Goal: Task Accomplishment & Management: Use online tool/utility

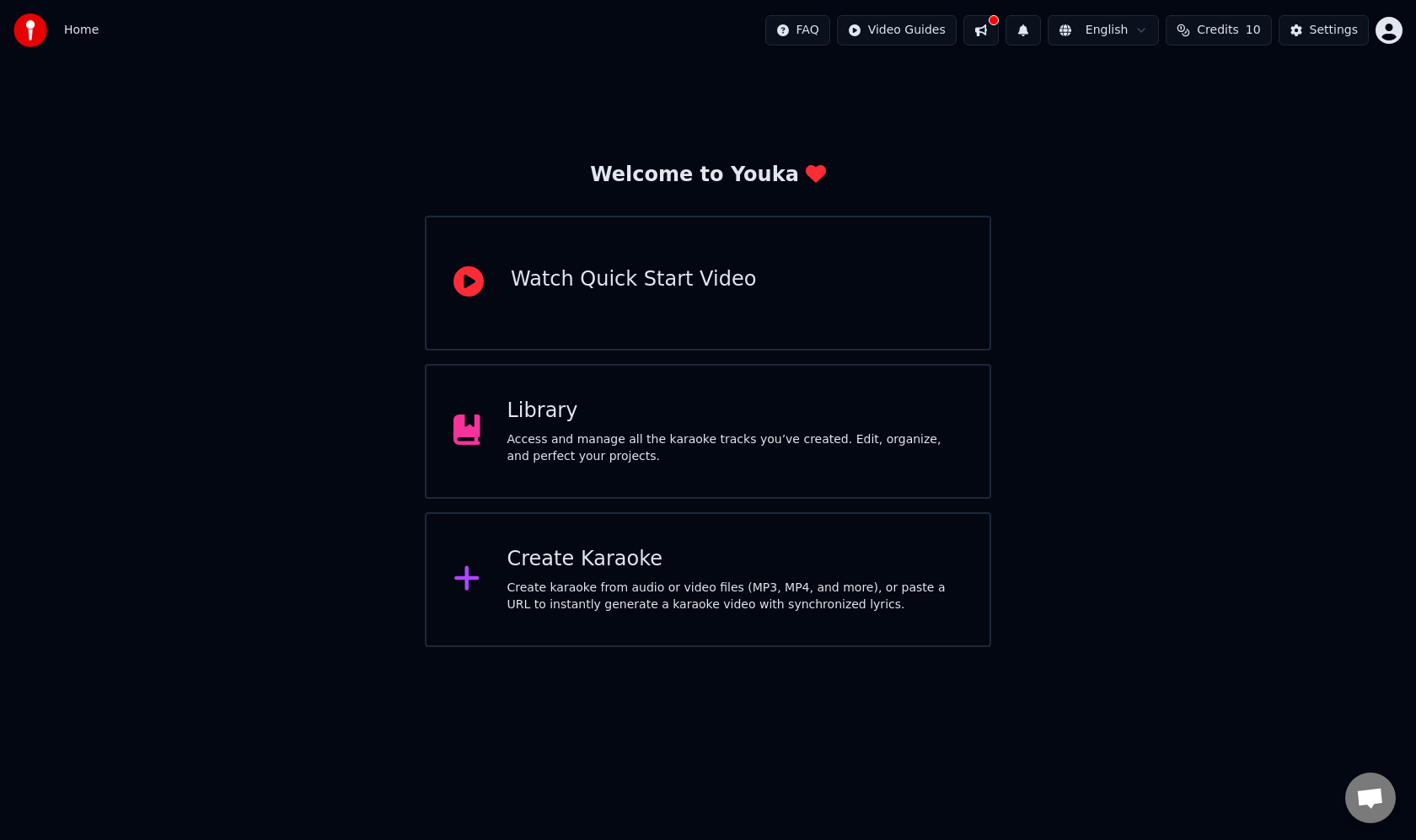
click at [554, 565] on div "Create Karaoke" at bounding box center [735, 560] width 456 height 27
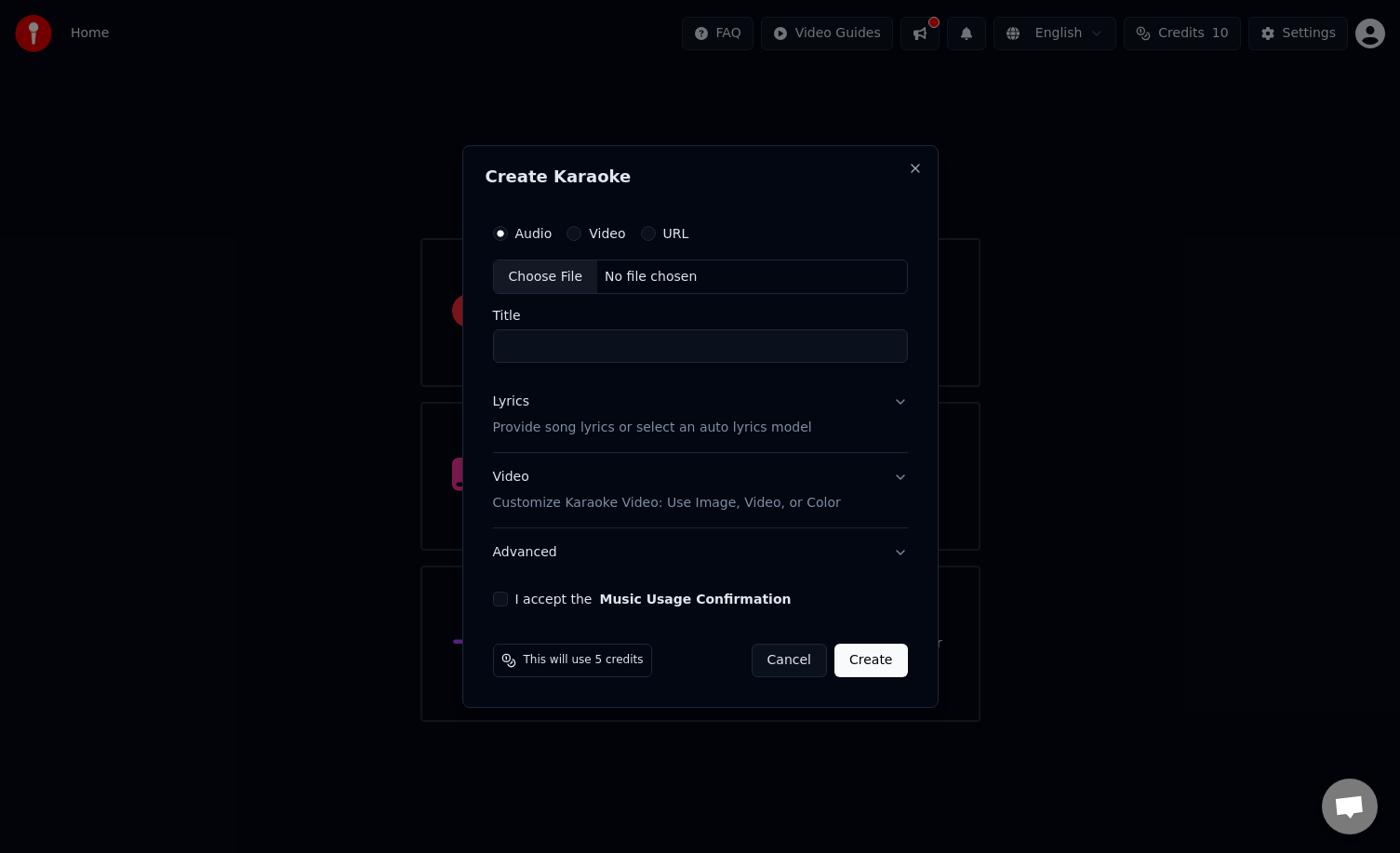
click at [684, 272] on div "No file chosen" at bounding box center [651, 277] width 107 height 19
type input "**********"
click at [499, 604] on button "I accept the Music Usage Confirmation" at bounding box center [497, 599] width 15 height 15
click at [862, 668] on button "Create" at bounding box center [875, 661] width 74 height 34
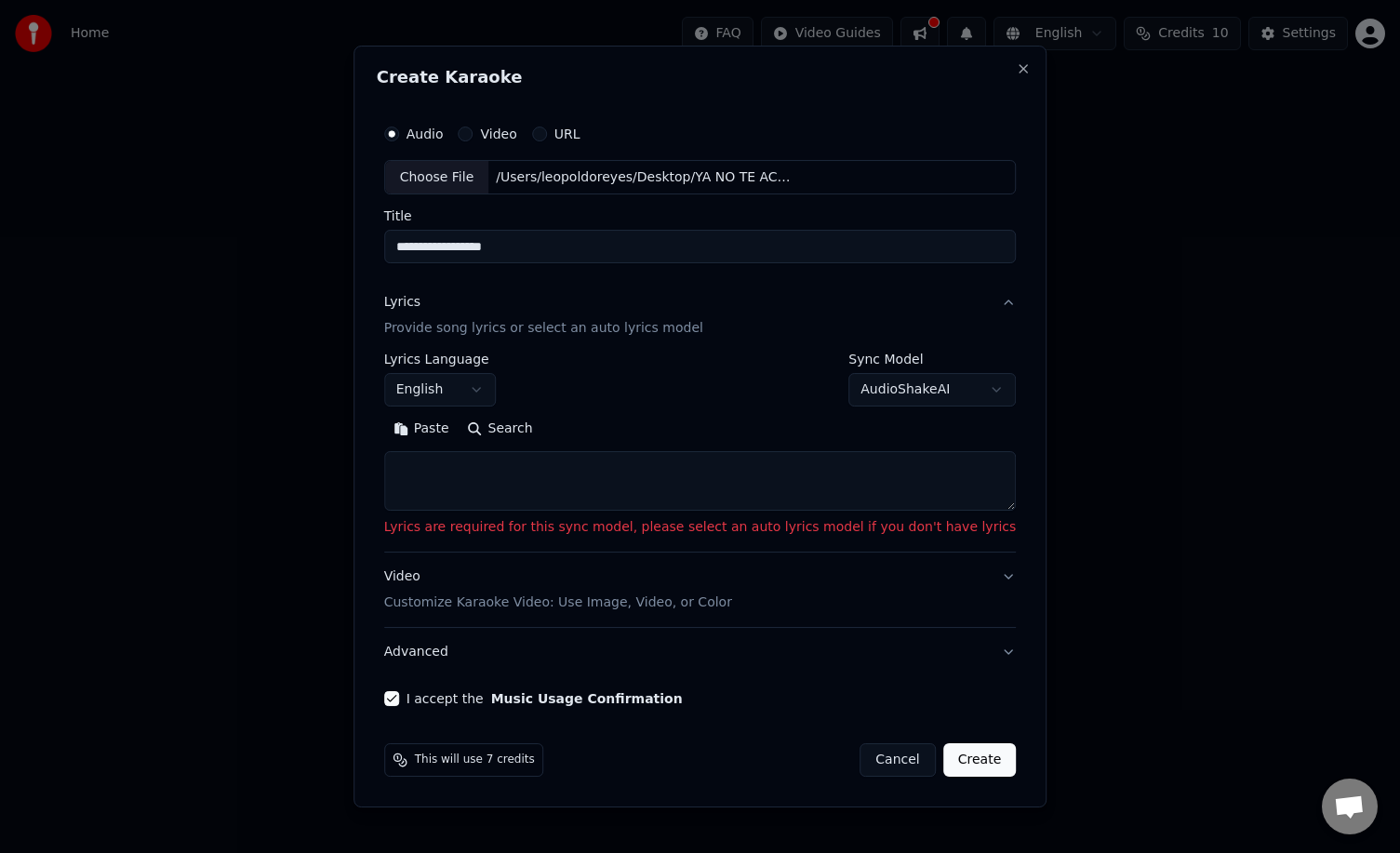
click at [950, 387] on body "**********" at bounding box center [700, 361] width 1400 height 722
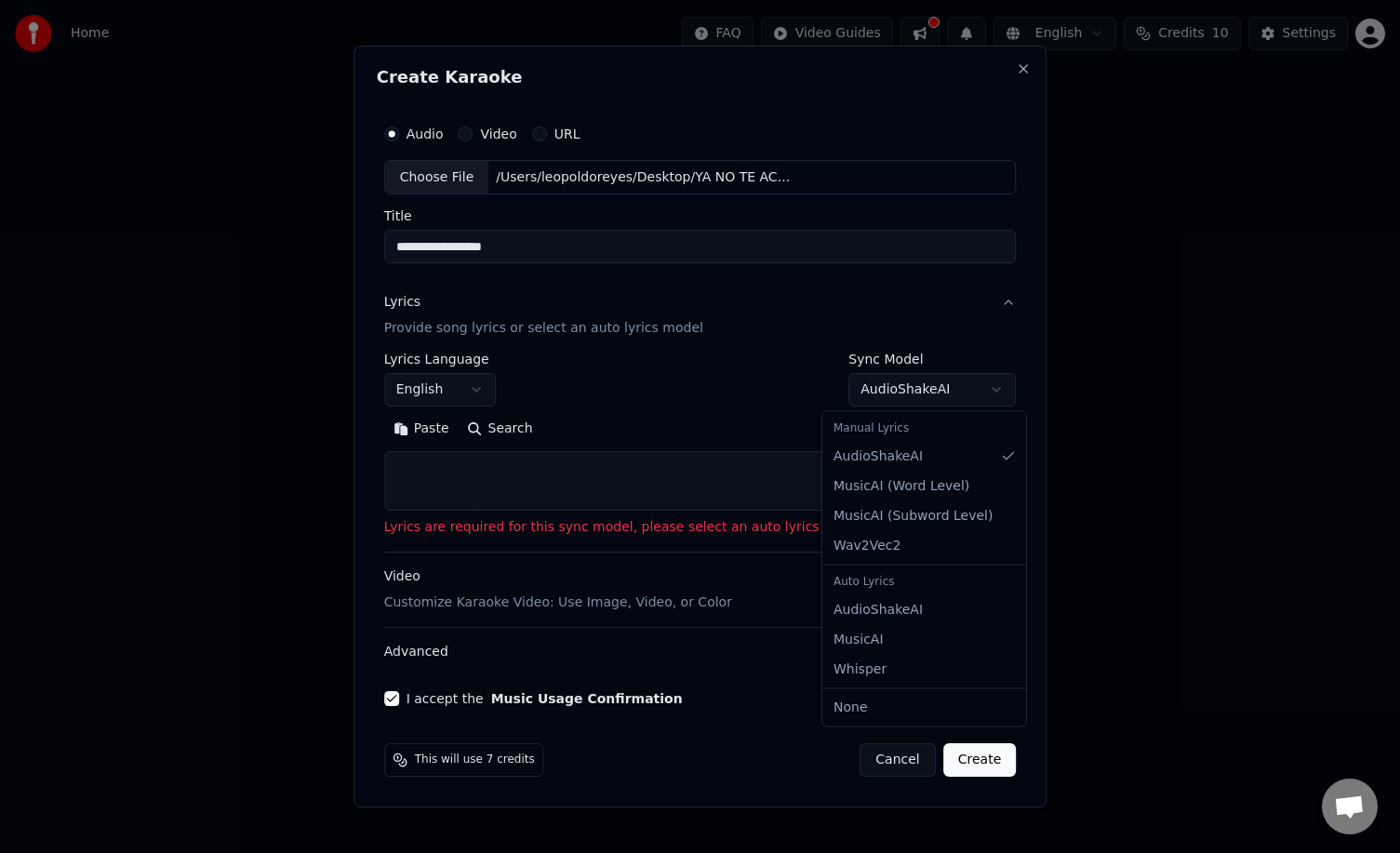
select select "**********"
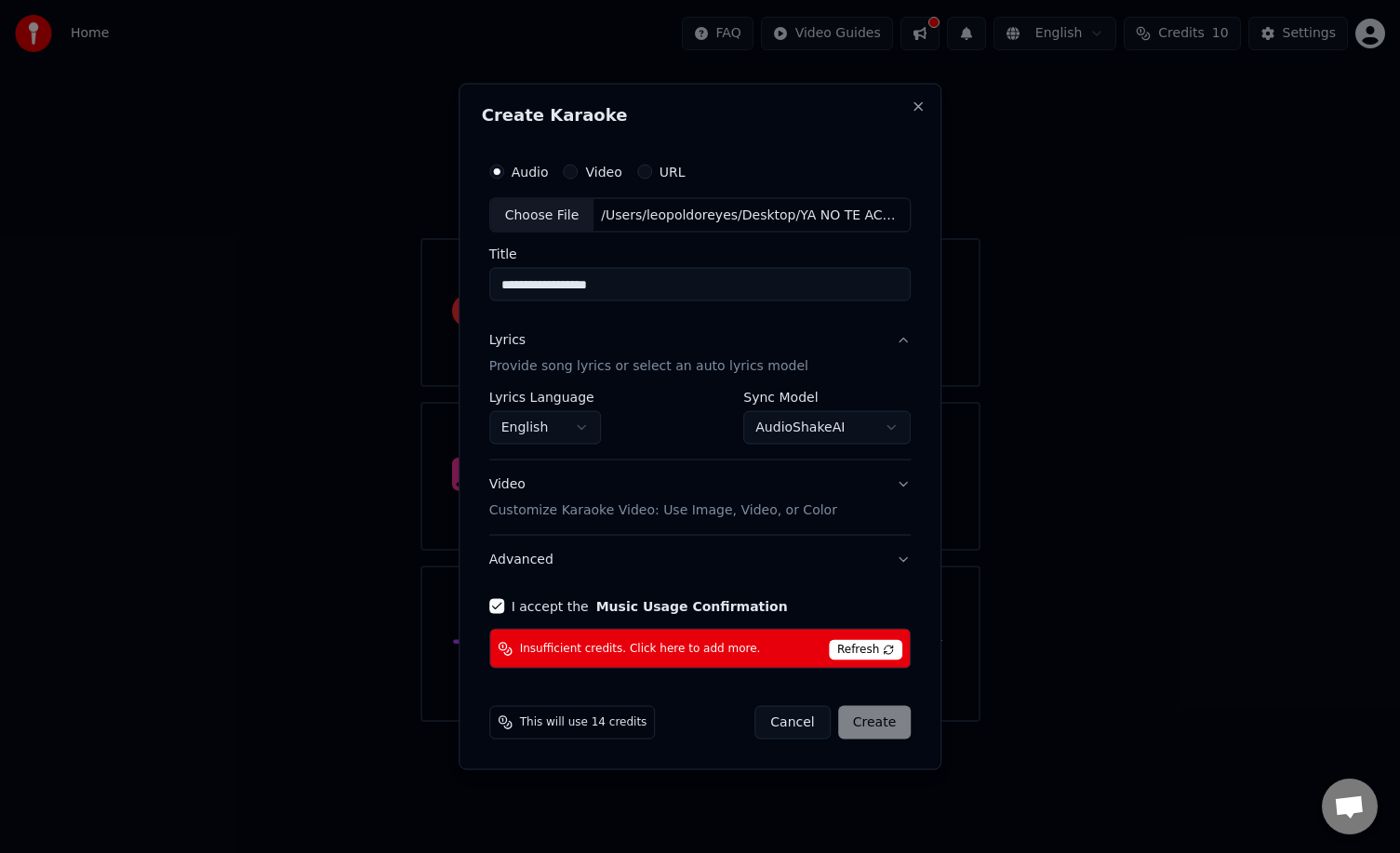
click at [866, 650] on span "Refresh" at bounding box center [865, 650] width 74 height 21
click at [873, 716] on div "Cancel Create" at bounding box center [832, 723] width 156 height 34
click at [528, 423] on body "**********" at bounding box center [700, 361] width 1400 height 722
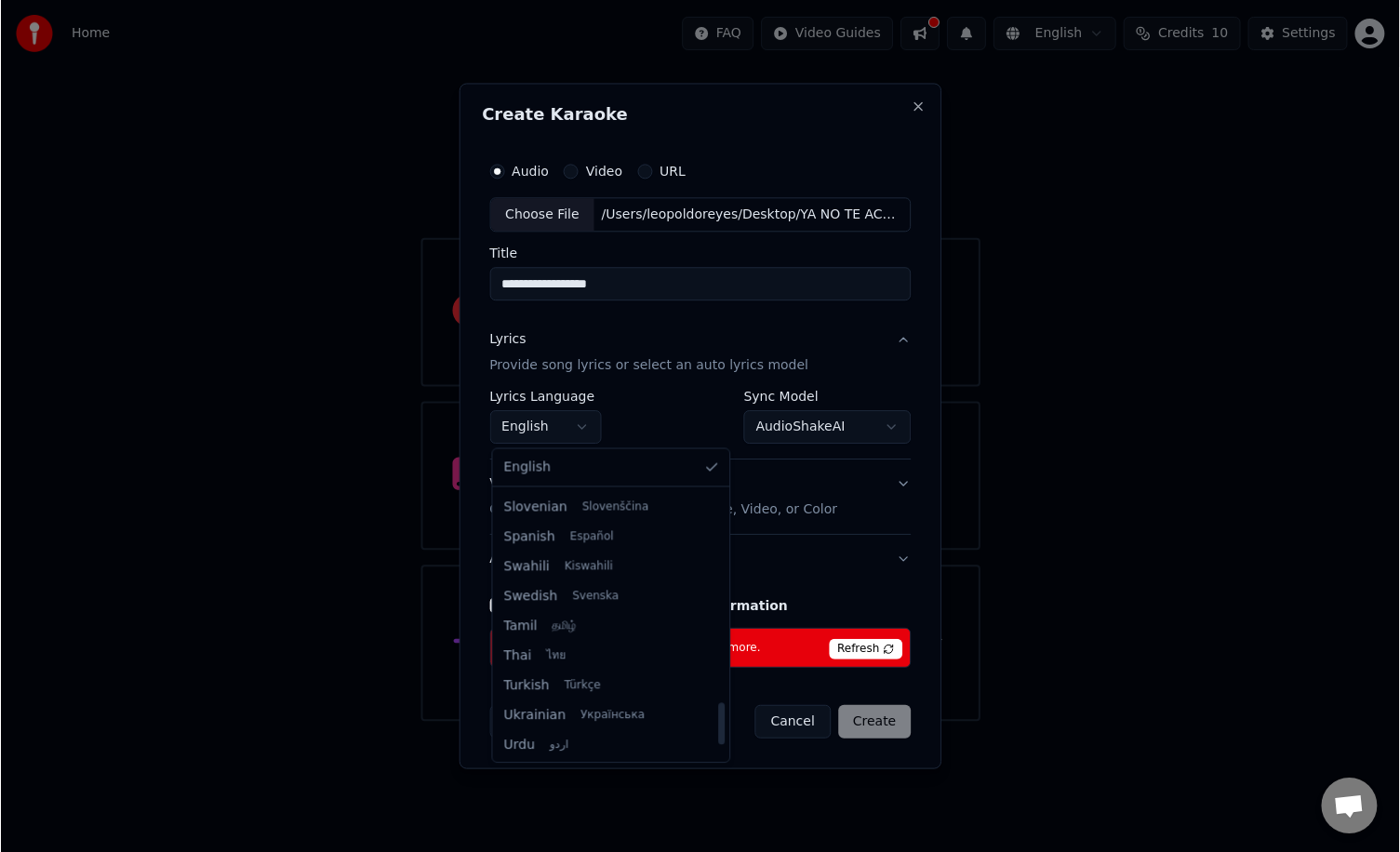
scroll to position [1343, 0]
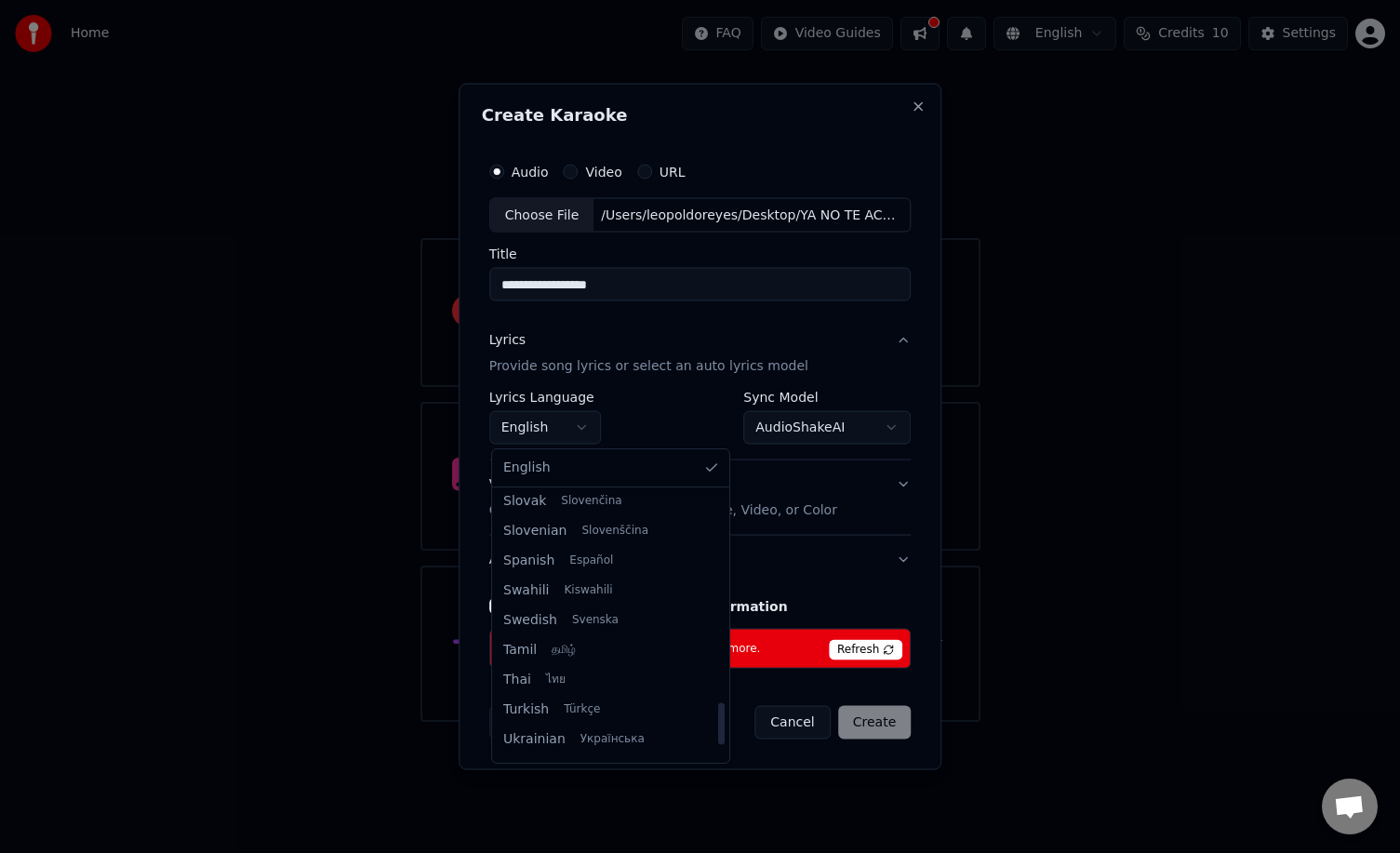
select select "**"
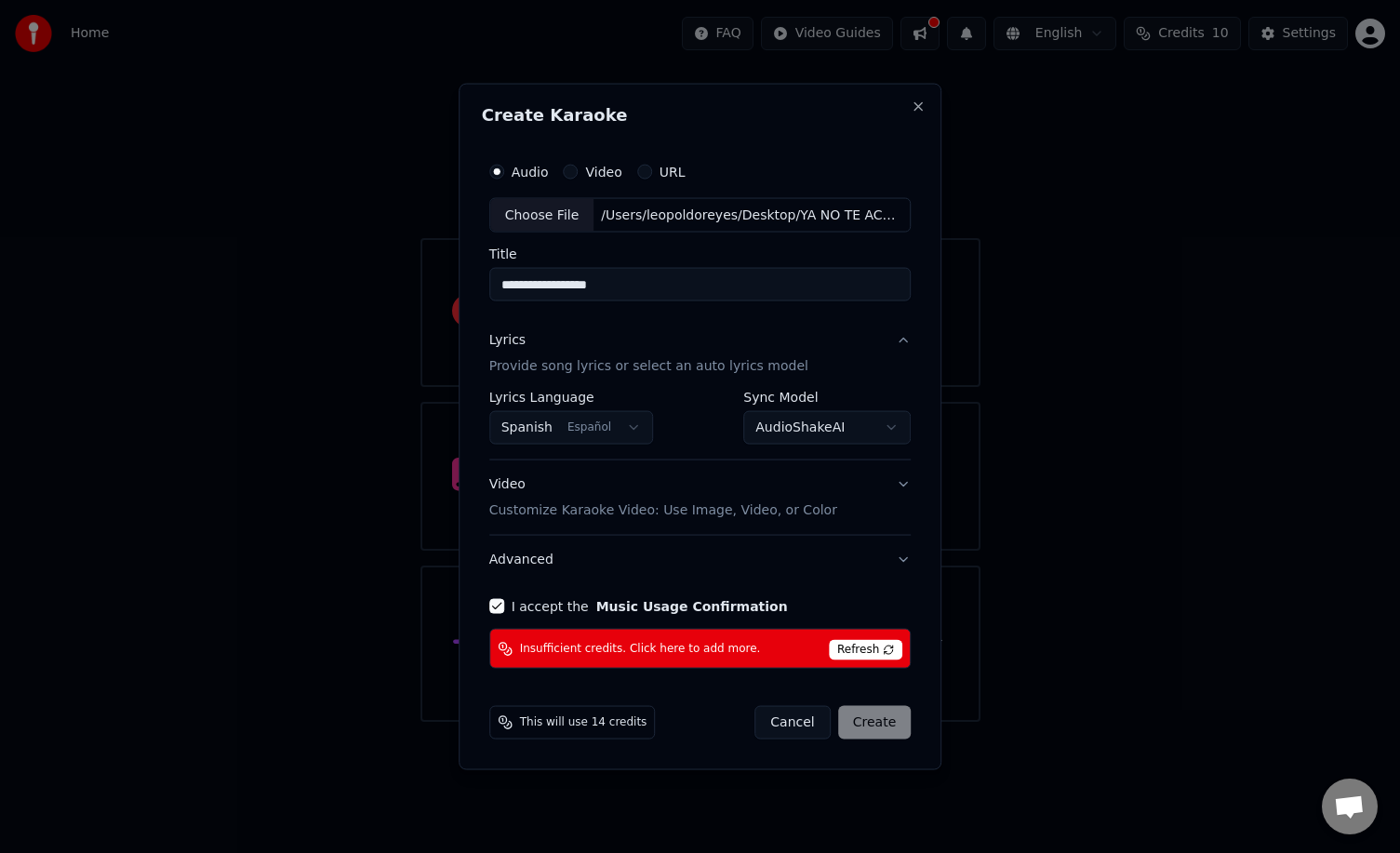
click at [853, 648] on span "Refresh" at bounding box center [865, 650] width 74 height 21
select select "**********"
select select
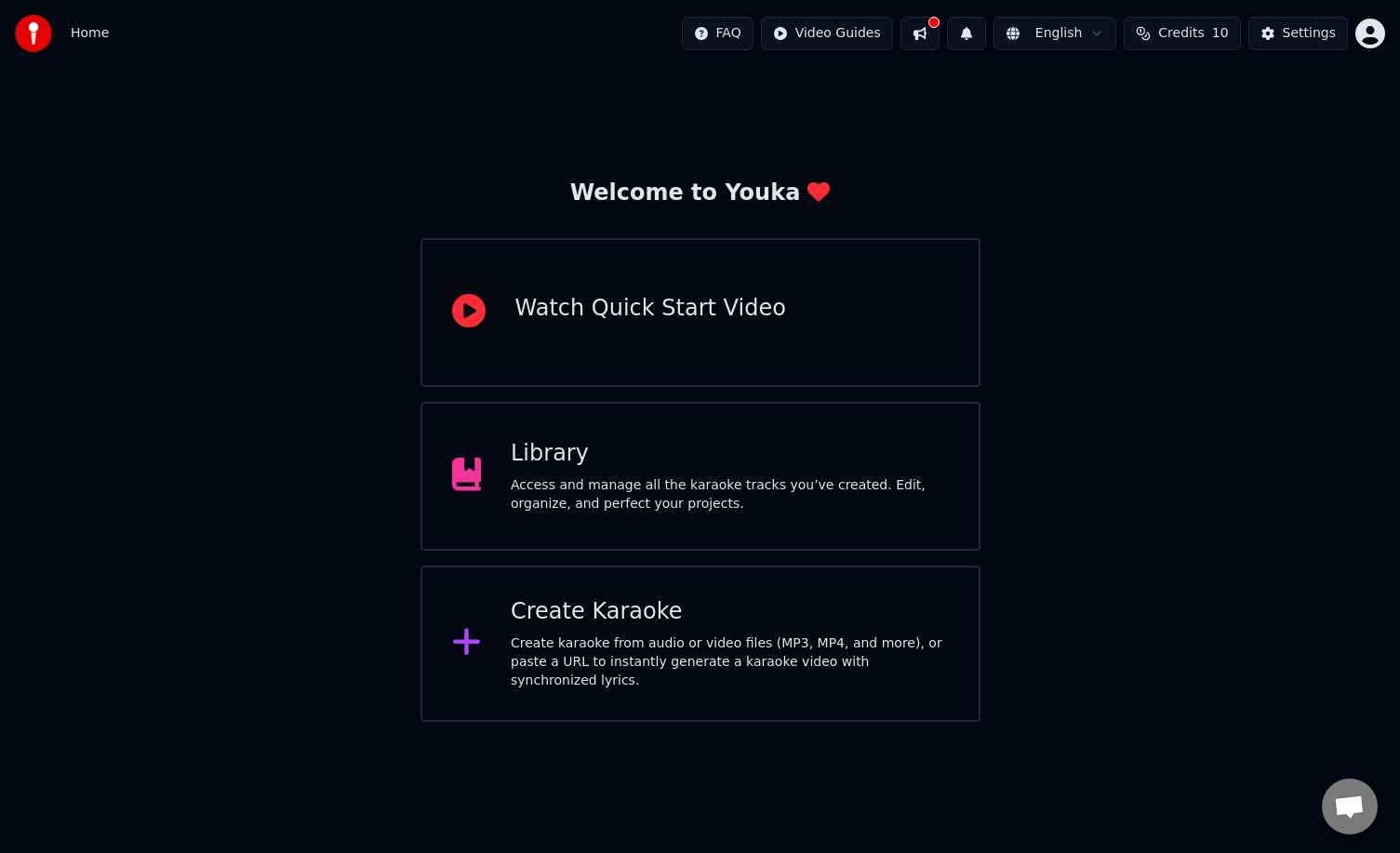
click at [1183, 34] on span "Credits" at bounding box center [1181, 34] width 45 height 19
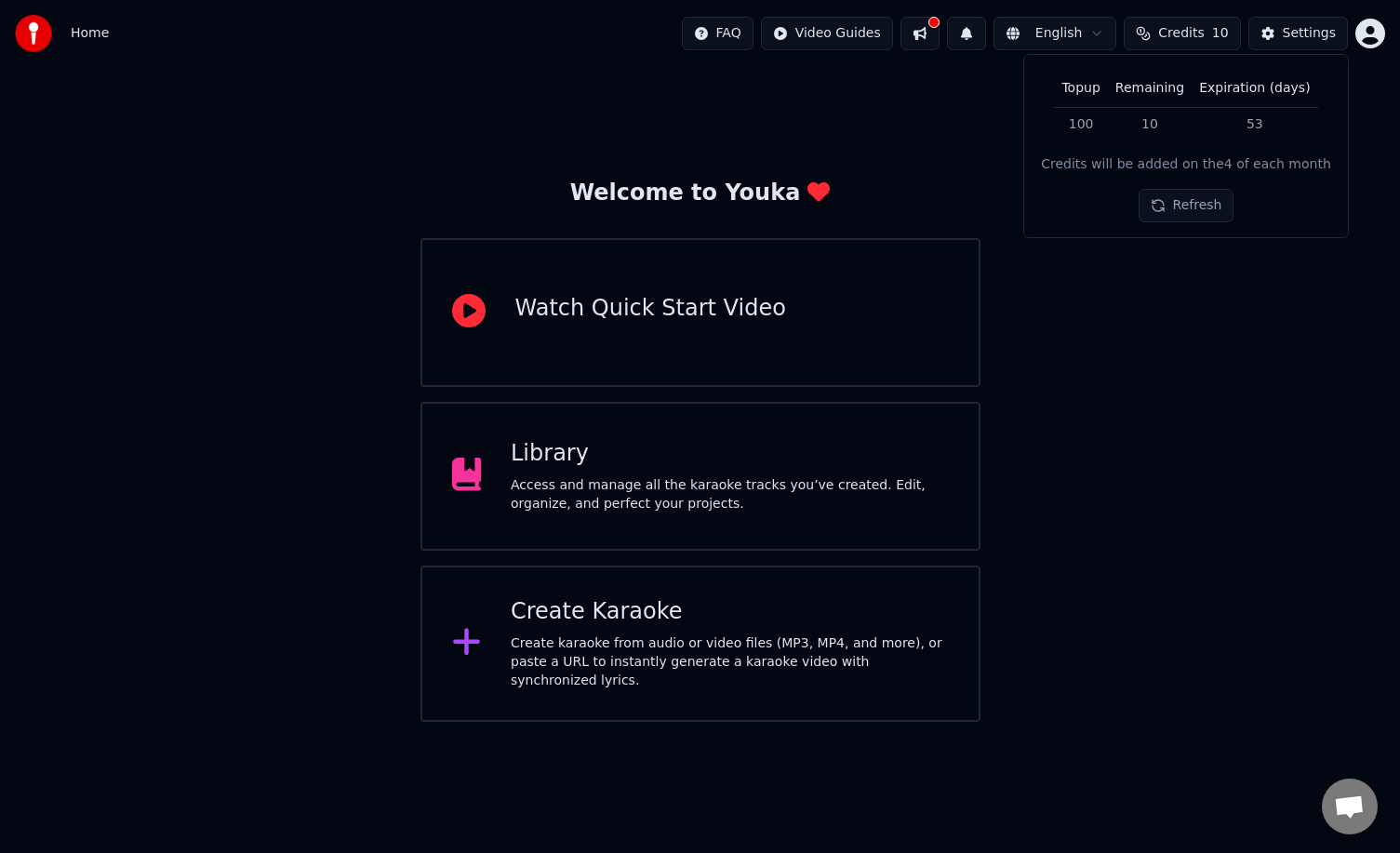
click at [1182, 217] on button "Refresh" at bounding box center [1187, 205] width 96 height 34
click at [1279, 34] on button "Settings" at bounding box center [1299, 34] width 100 height 34
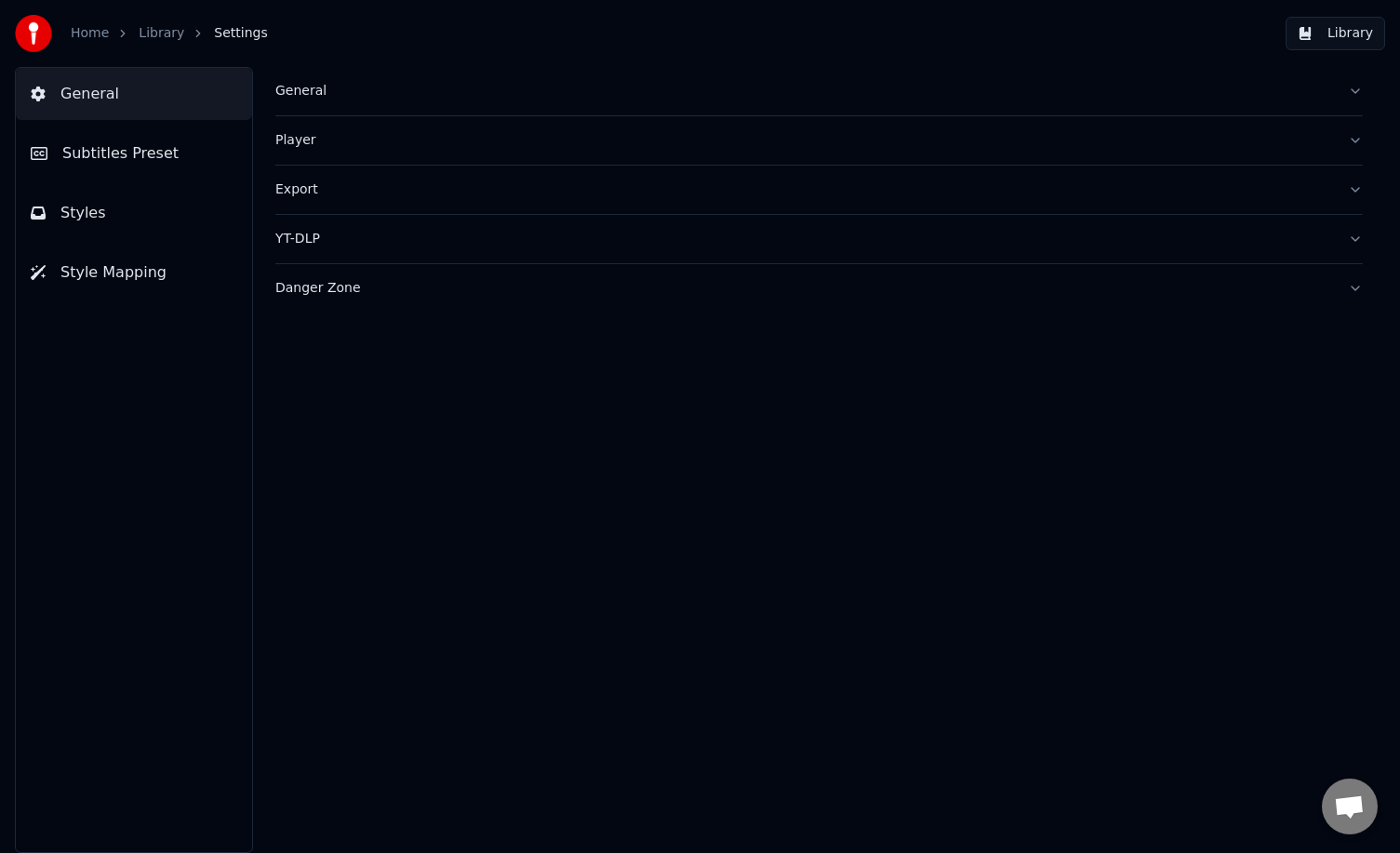
click at [81, 88] on span "General" at bounding box center [90, 94] width 58 height 23
click at [87, 37] on link "Home" at bounding box center [90, 34] width 38 height 19
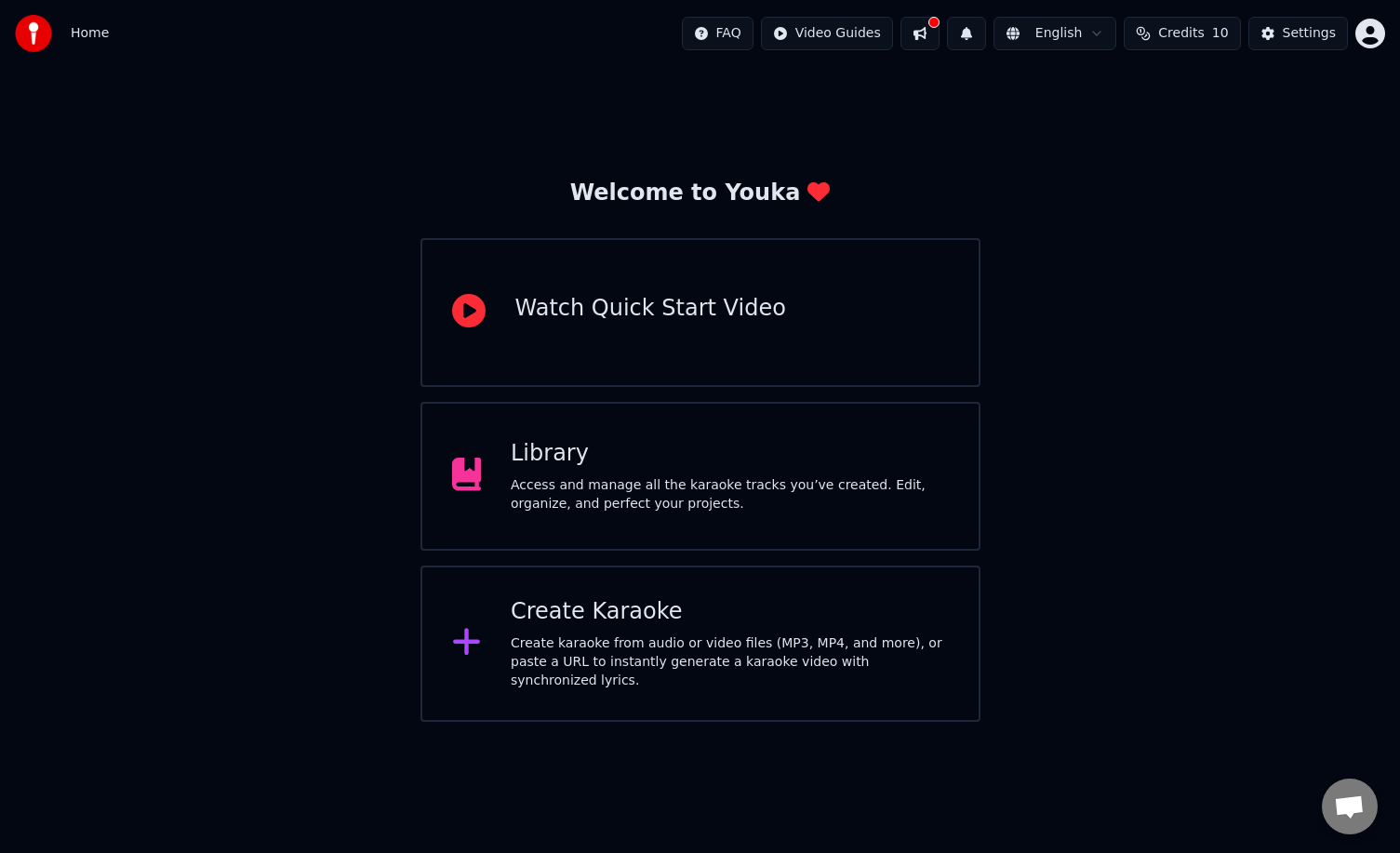
click at [1185, 33] on span "Credits" at bounding box center [1181, 34] width 45 height 19
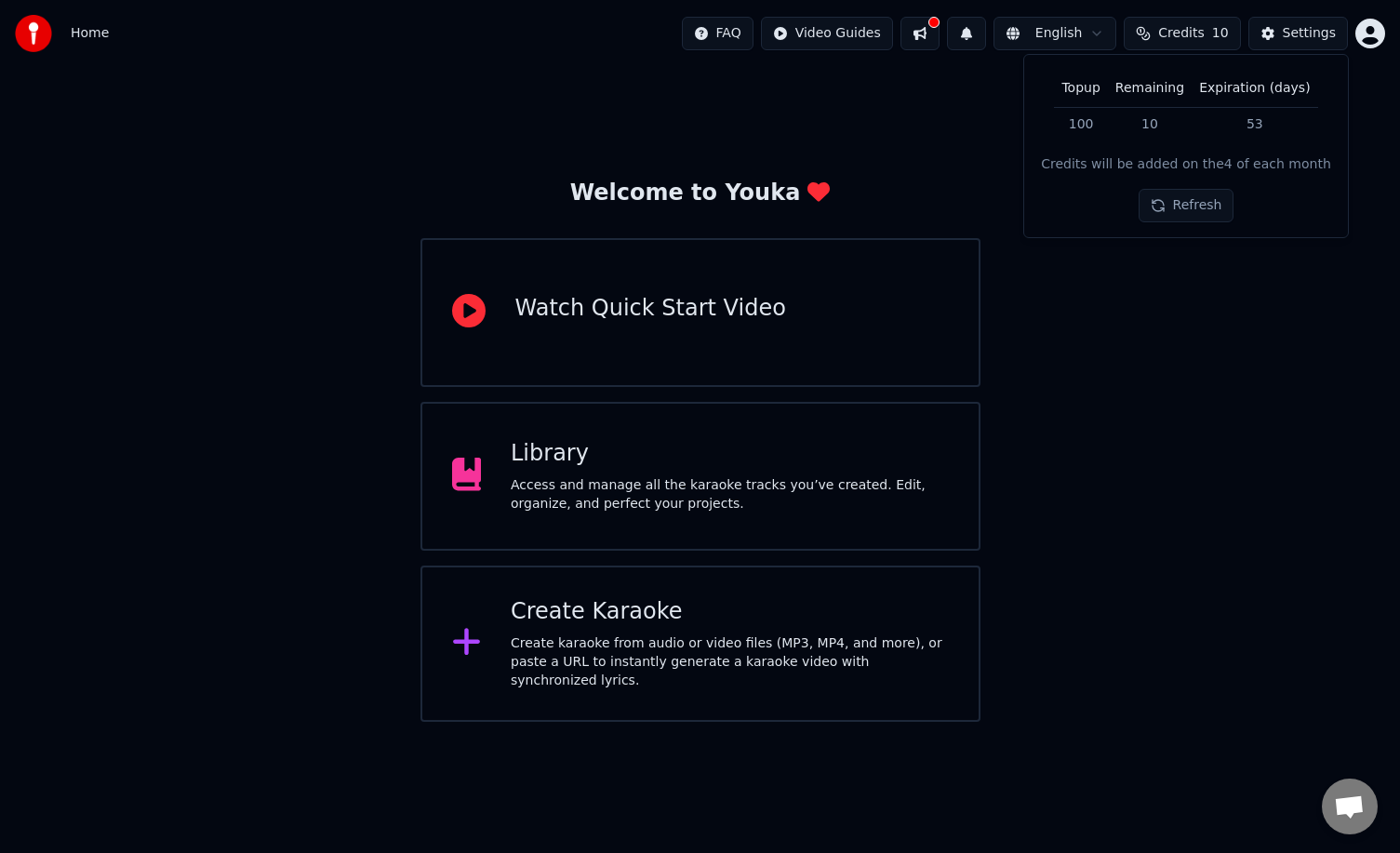
click at [1153, 36] on button "Credits 10" at bounding box center [1181, 34] width 116 height 34
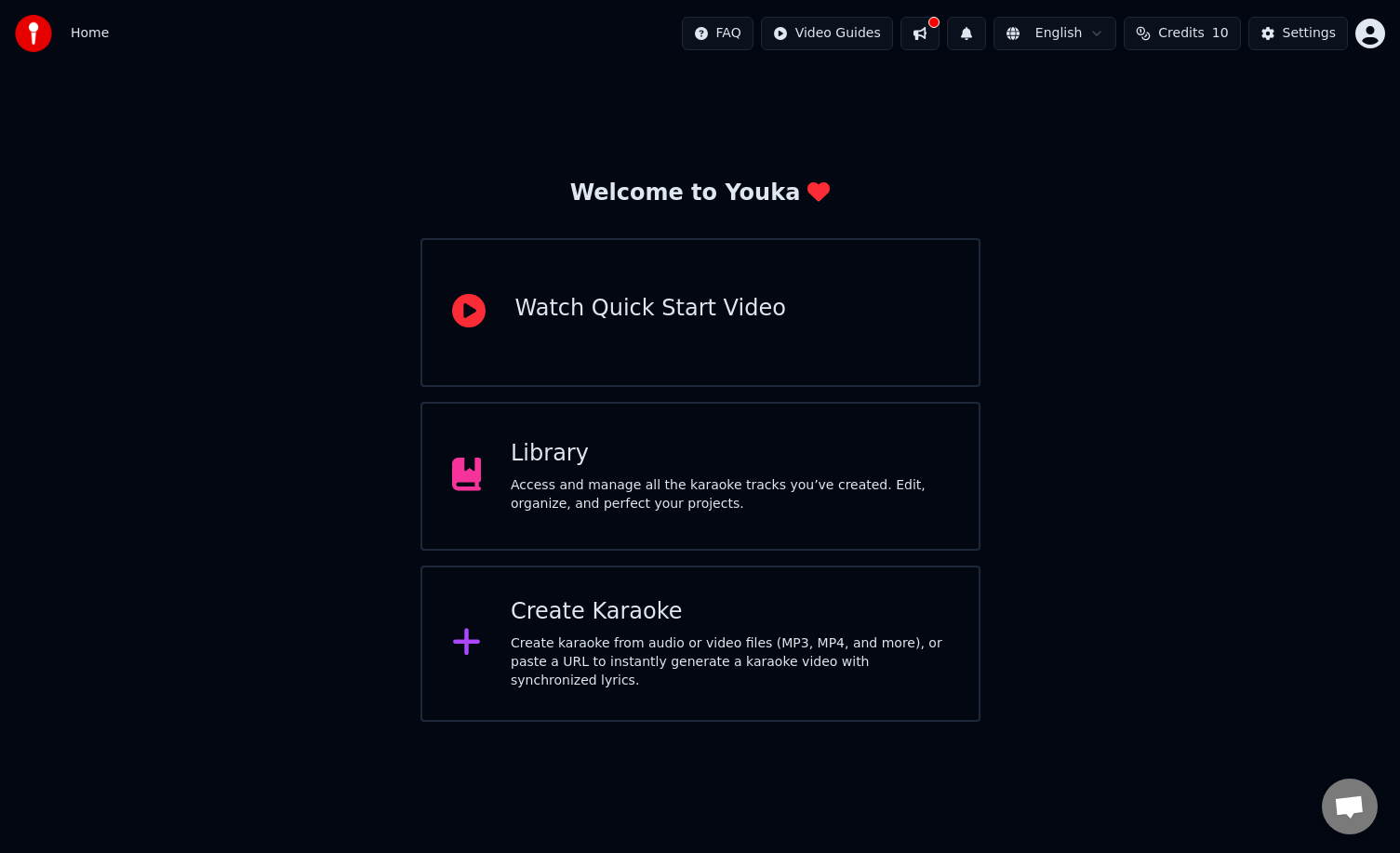
click at [1153, 36] on button "Credits 10" at bounding box center [1181, 34] width 116 height 34
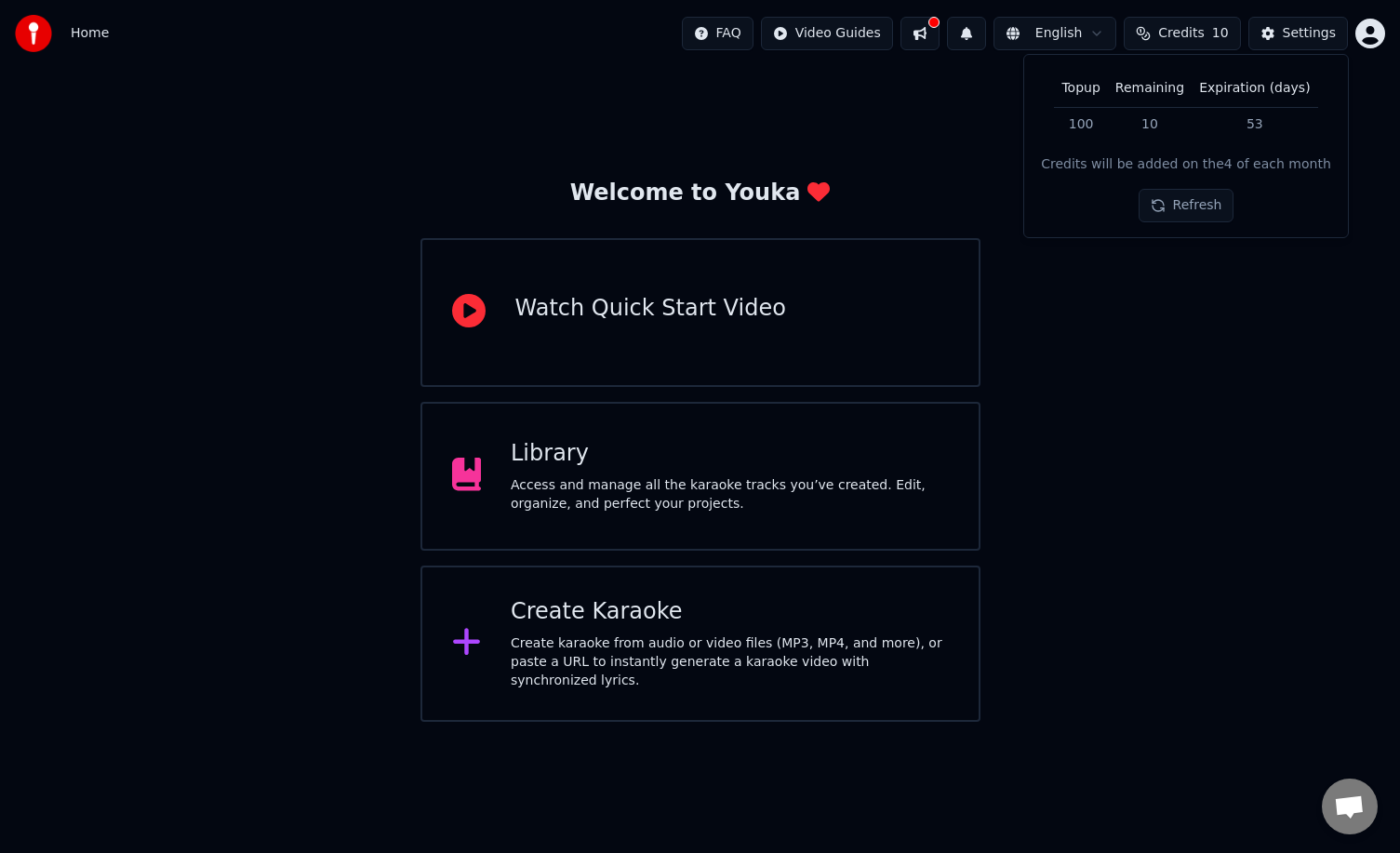
click at [1120, 285] on div "Welcome to Youka Watch Quick Start Video Library Access and manage all the kara…" at bounding box center [700, 394] width 1400 height 655
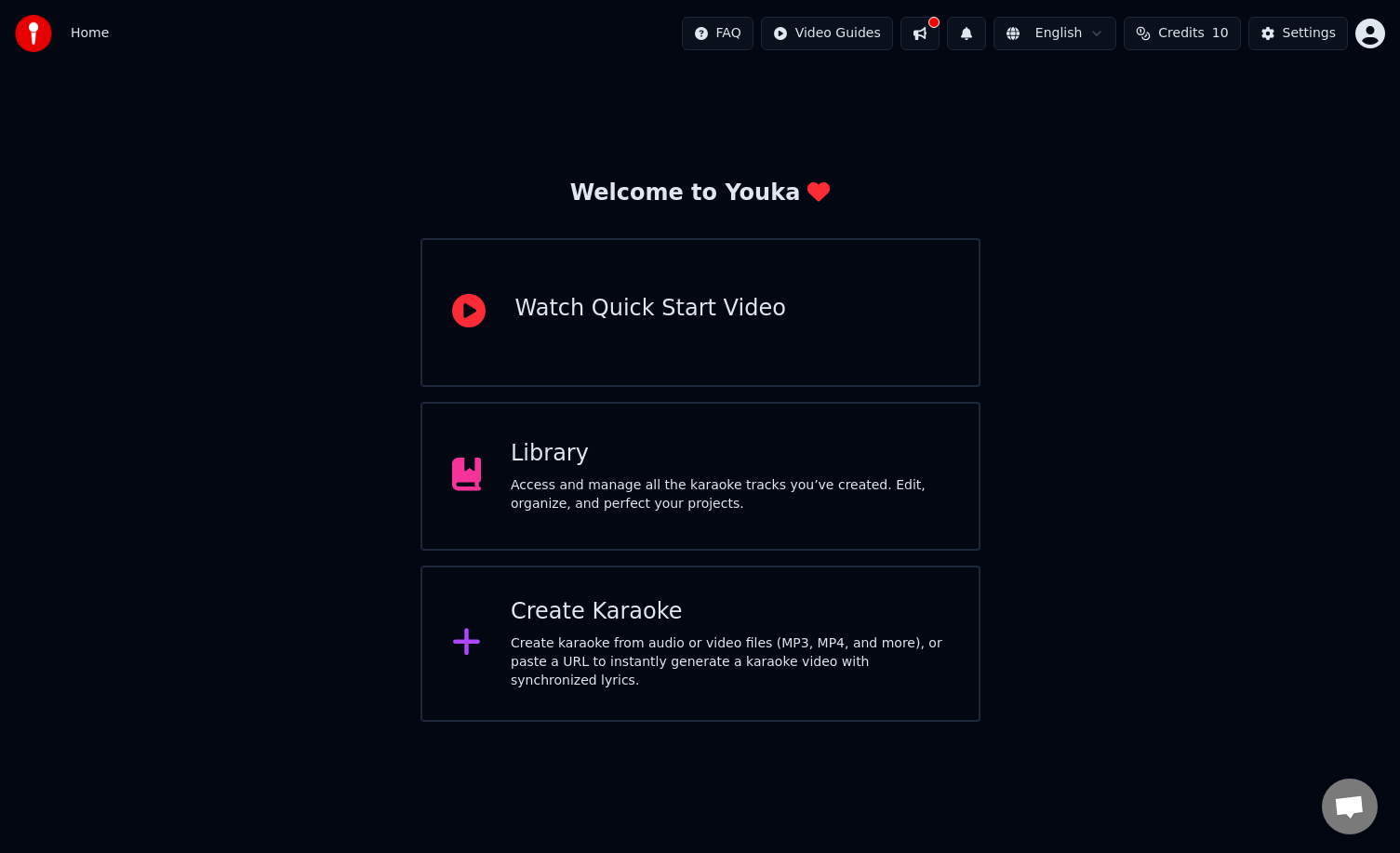
click at [832, 643] on div "Create karaoke from audio or video files (MP3, MP4, and more), or paste a URL t…" at bounding box center [730, 662] width 438 height 56
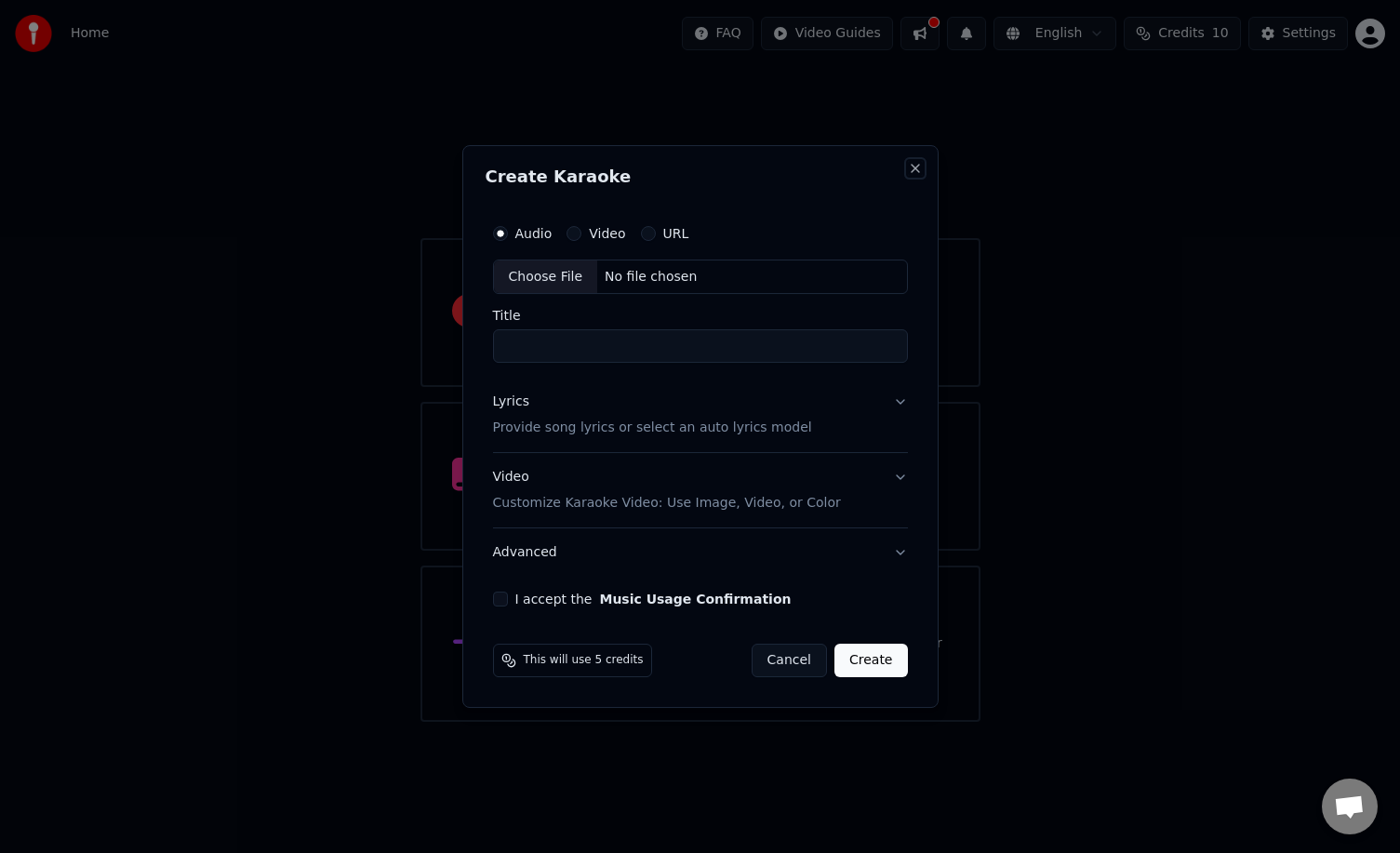
click at [916, 172] on button "Close" at bounding box center [915, 169] width 15 height 15
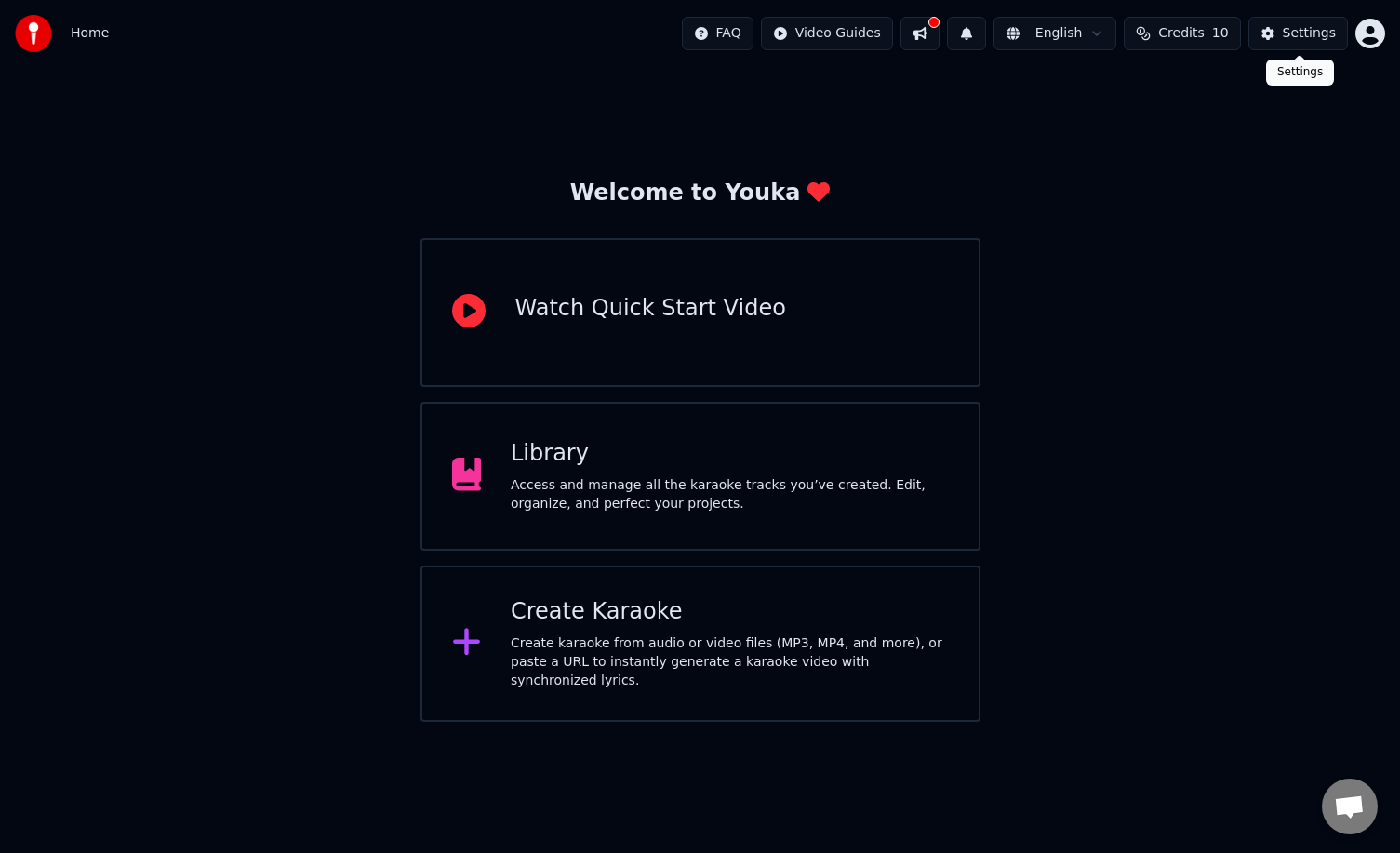
click at [1295, 38] on div "Settings" at bounding box center [1309, 34] width 53 height 19
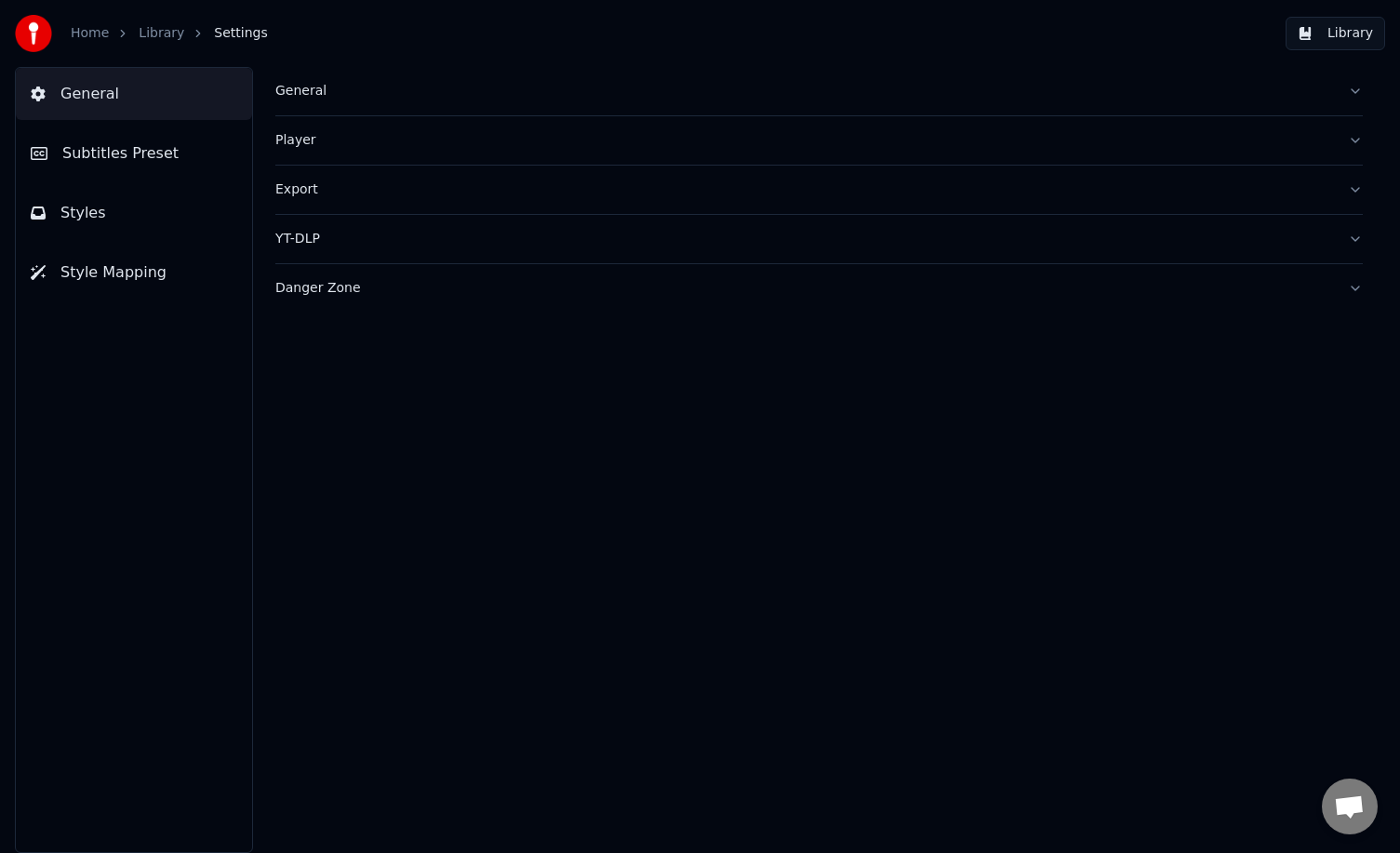
click at [83, 32] on link "Home" at bounding box center [90, 34] width 38 height 19
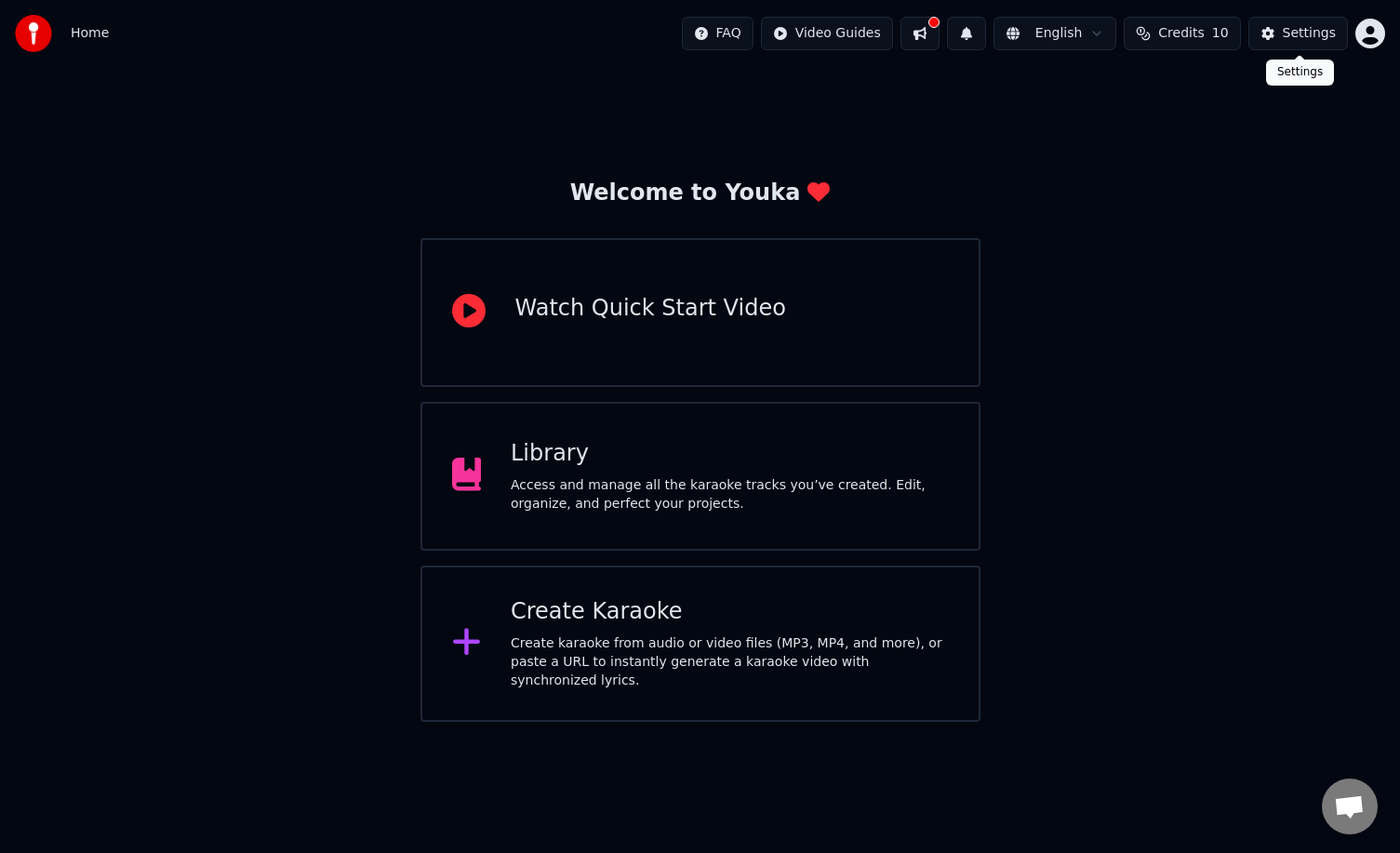
click at [1285, 36] on div "Settings" at bounding box center [1309, 34] width 53 height 19
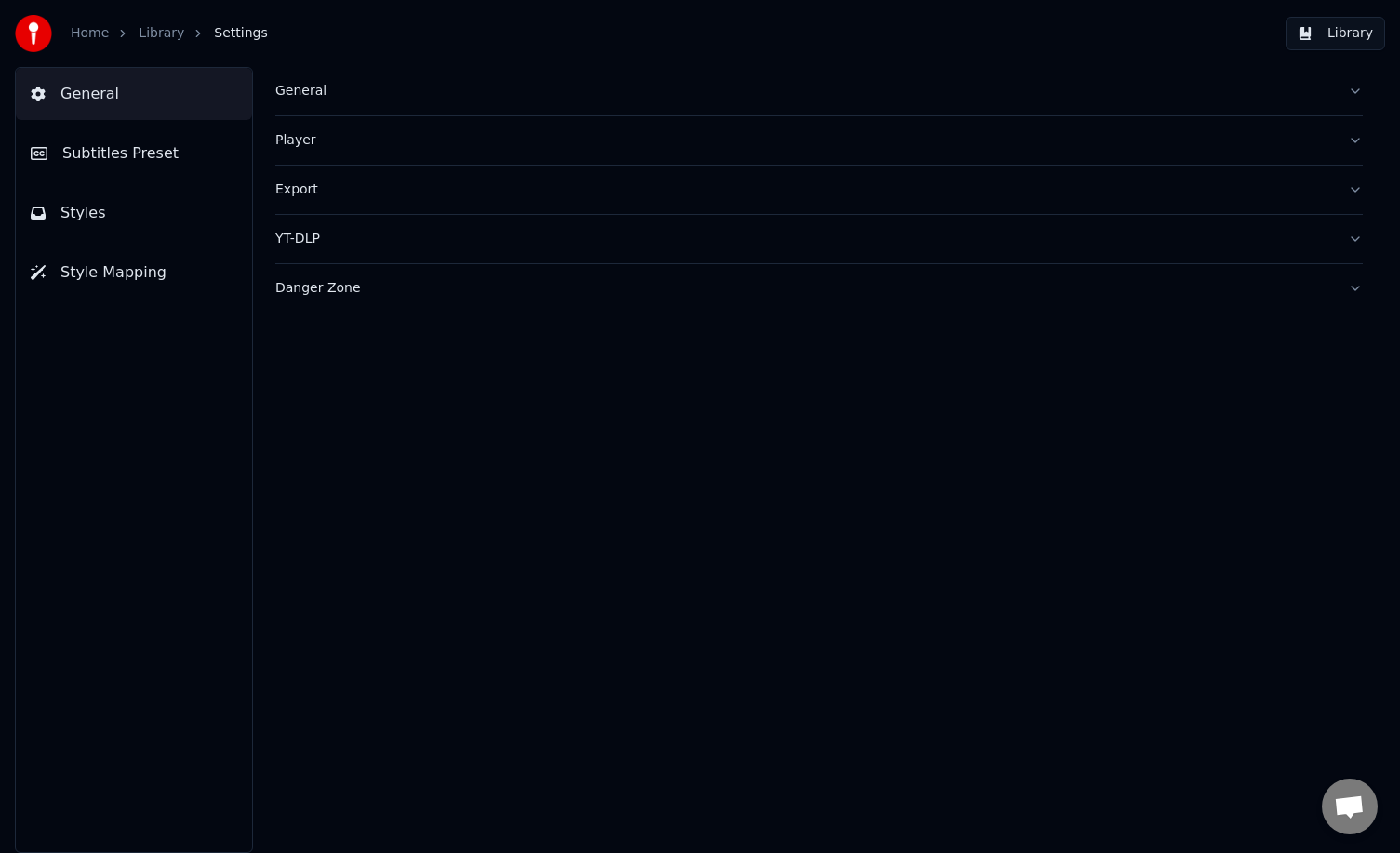
click at [89, 31] on link "Home" at bounding box center [90, 34] width 38 height 19
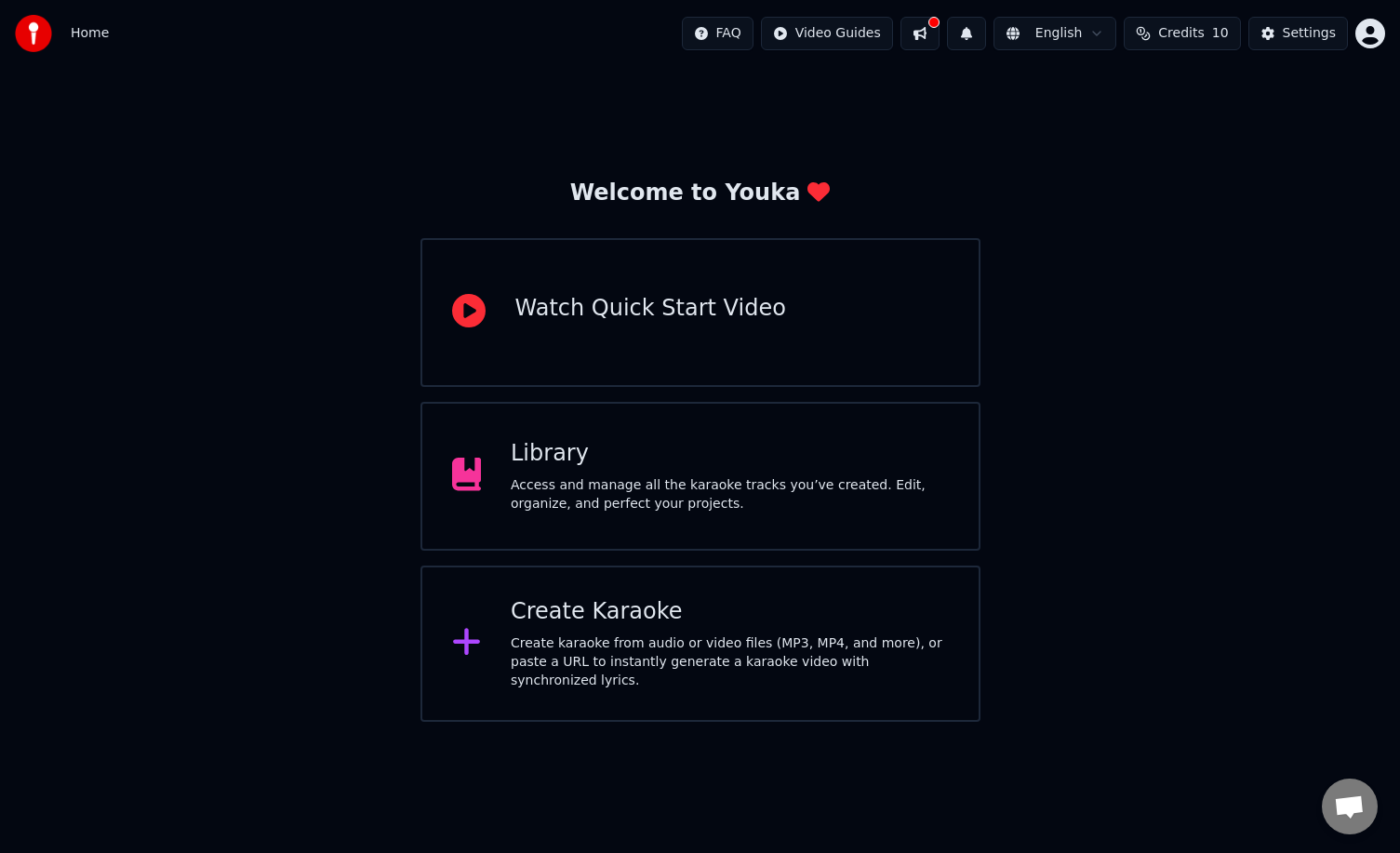
click at [1370, 35] on html "Home FAQ Video Guides English Credits 10 Settings Welcome to Youka Watch Quick …" at bounding box center [700, 361] width 1400 height 722
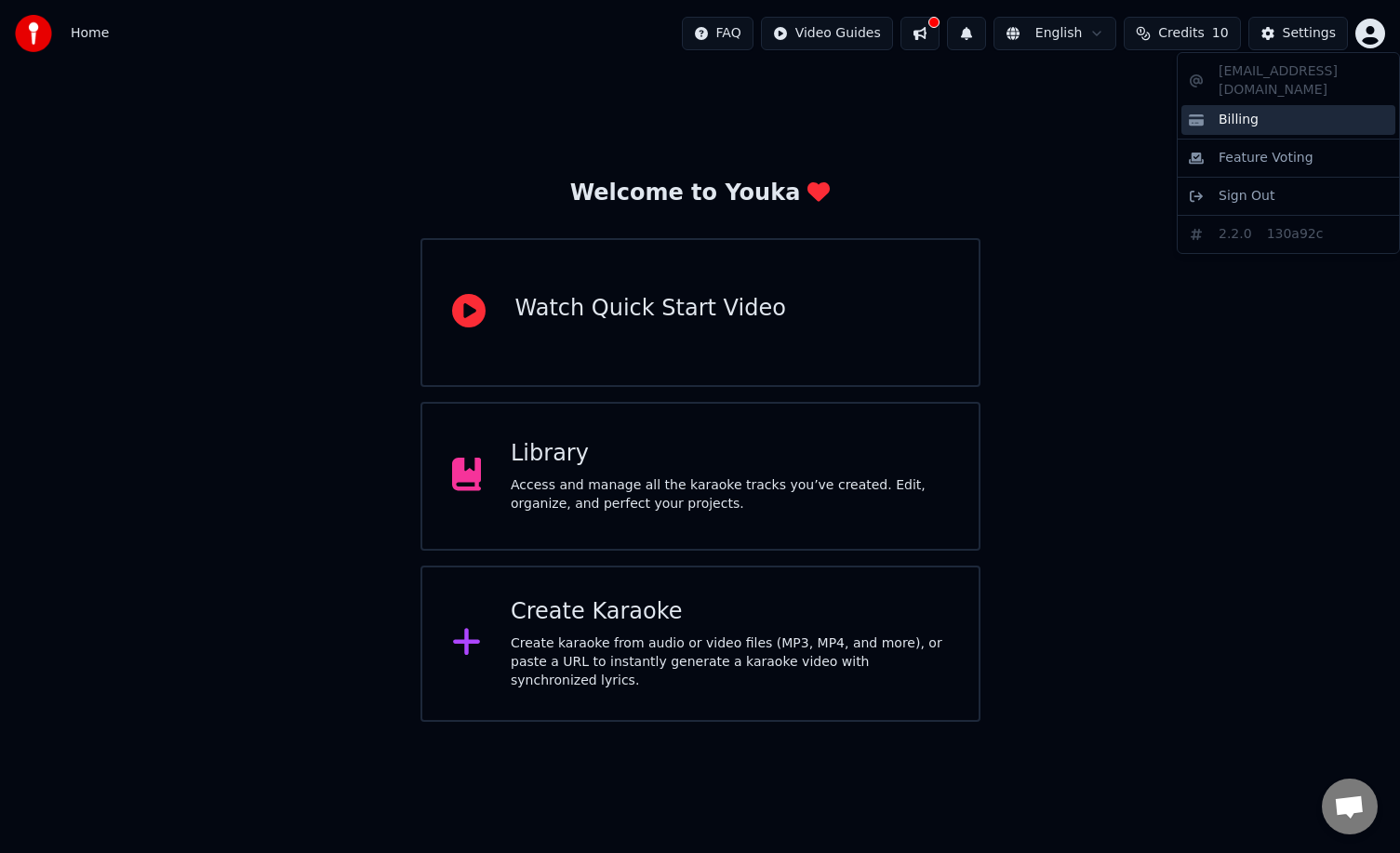
click at [1237, 110] on span "Billing" at bounding box center [1239, 120] width 40 height 19
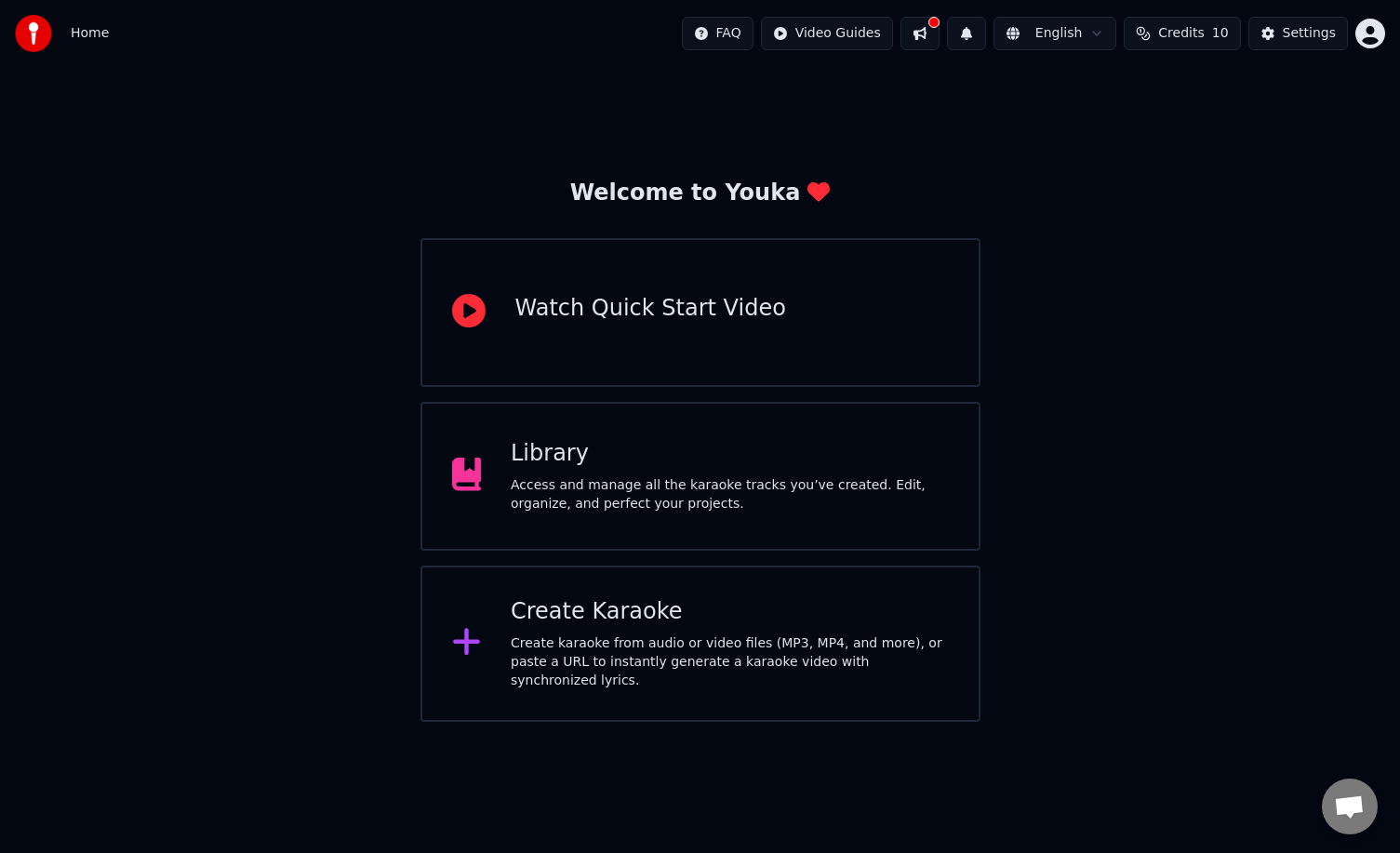
click at [1165, 33] on span "Credits" at bounding box center [1181, 34] width 45 height 19
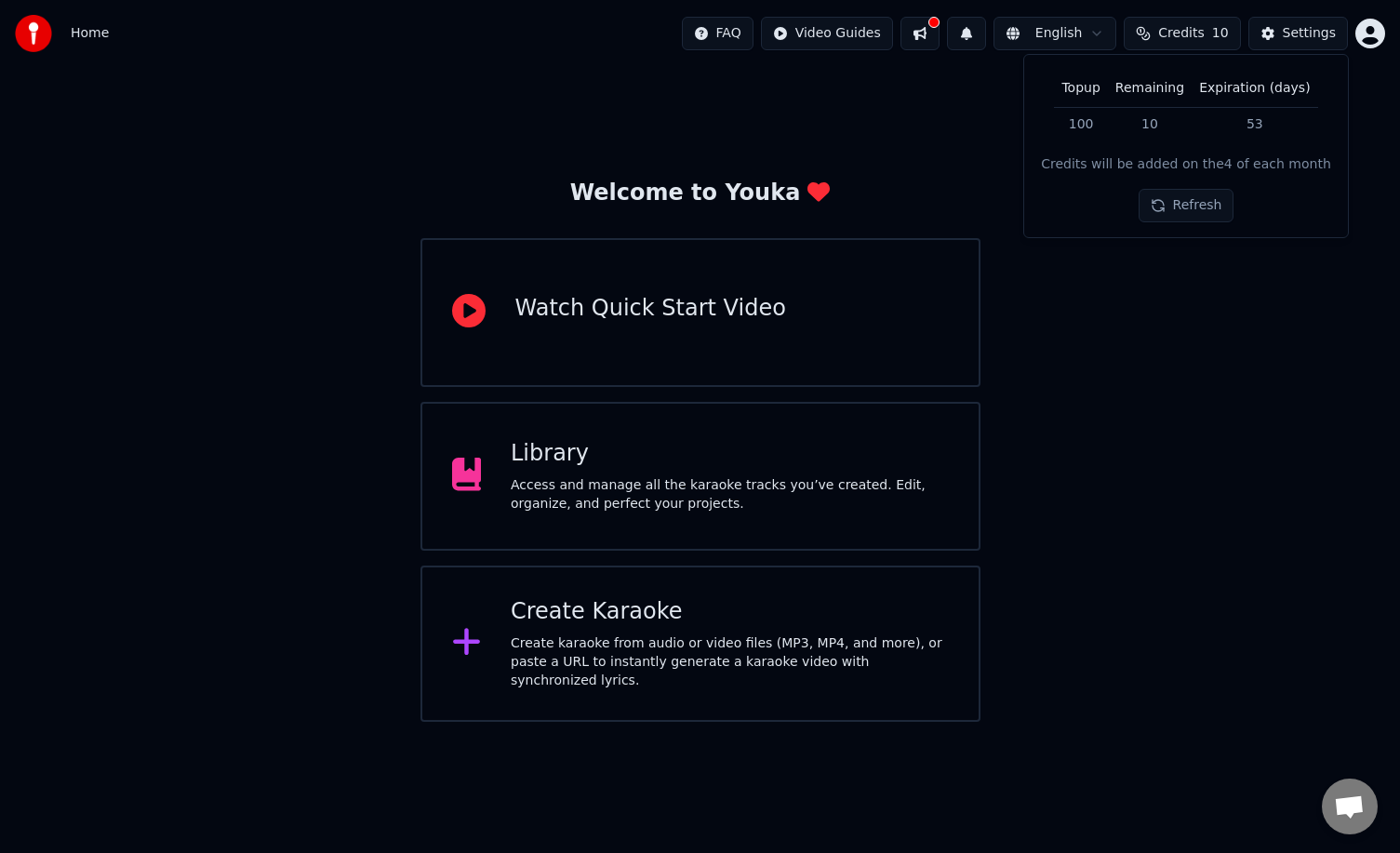
click at [1159, 213] on button "Refresh" at bounding box center [1187, 205] width 96 height 34
click at [1365, 29] on html "Home FAQ Video Guides English Credits 10 Settings Welcome to Youka Watch Quick …" at bounding box center [700, 361] width 1400 height 722
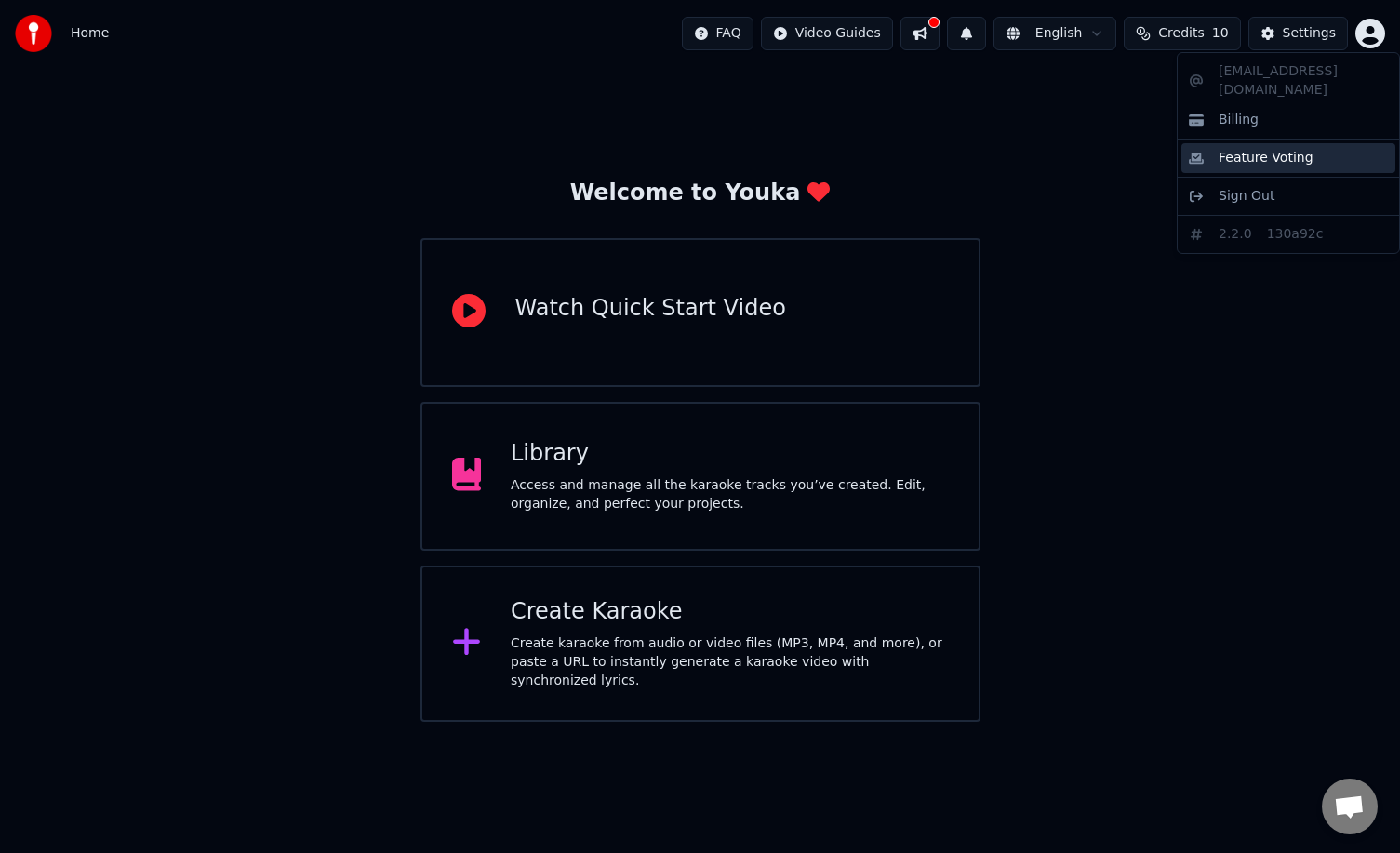
click at [1260, 149] on span "Feature Voting" at bounding box center [1266, 158] width 95 height 19
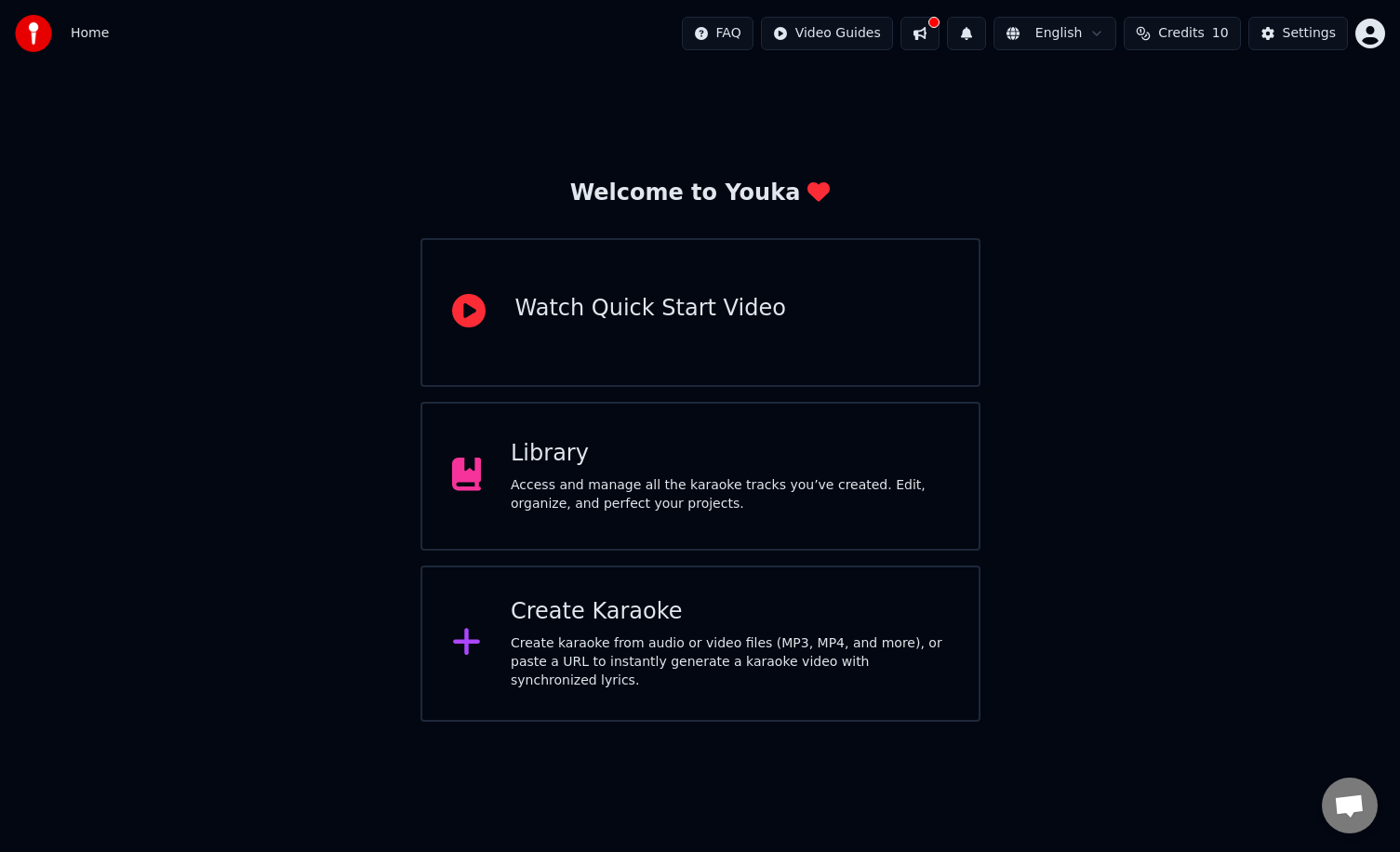
click at [536, 613] on div "Create Karaoke" at bounding box center [730, 613] width 438 height 30
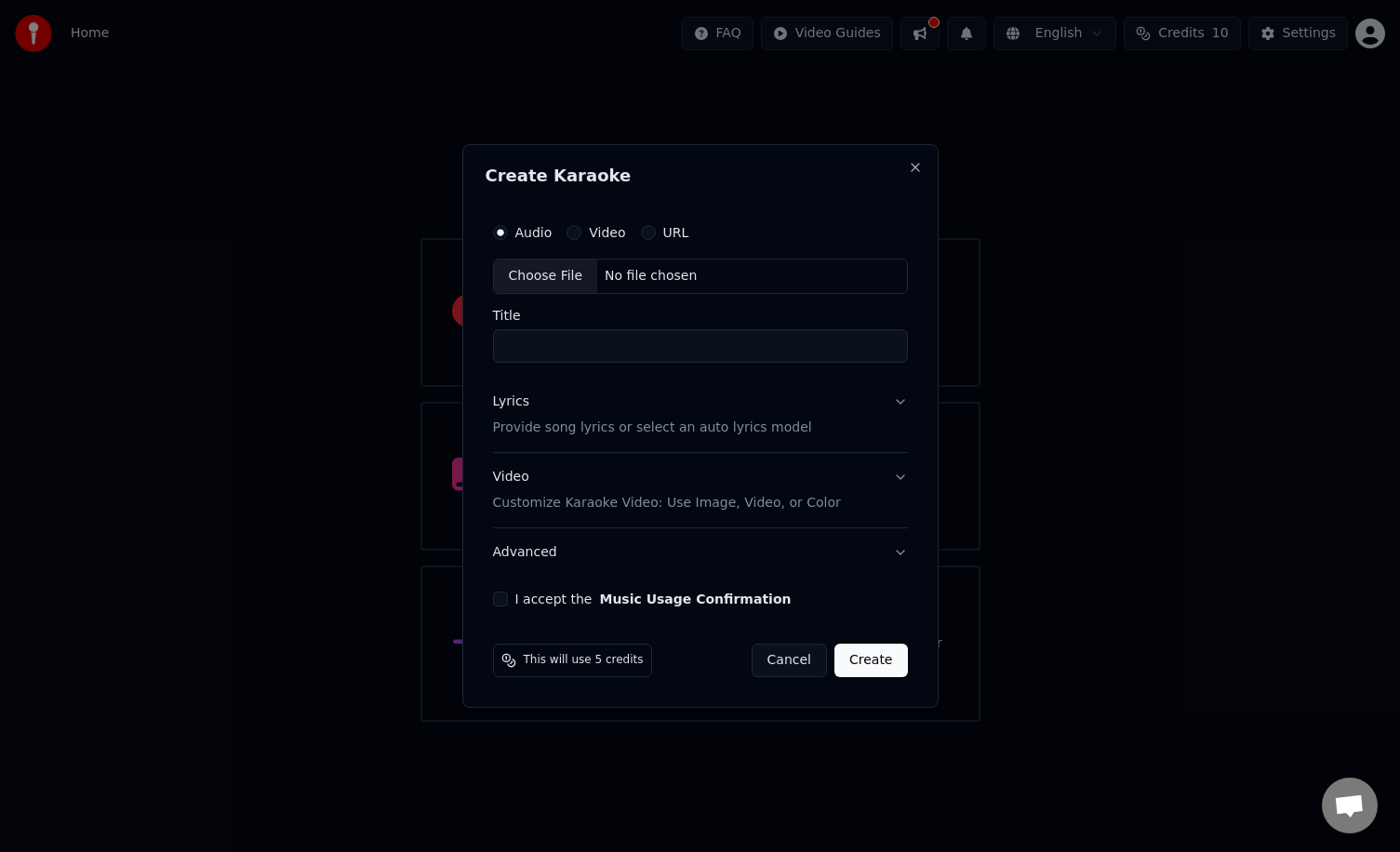
click at [618, 286] on div "Choose File No file chosen" at bounding box center [700, 276] width 415 height 36
type input "**********"
click at [502, 598] on button "I accept the Music Usage Confirmation" at bounding box center [497, 599] width 15 height 15
click at [876, 653] on button "Create" at bounding box center [875, 661] width 74 height 34
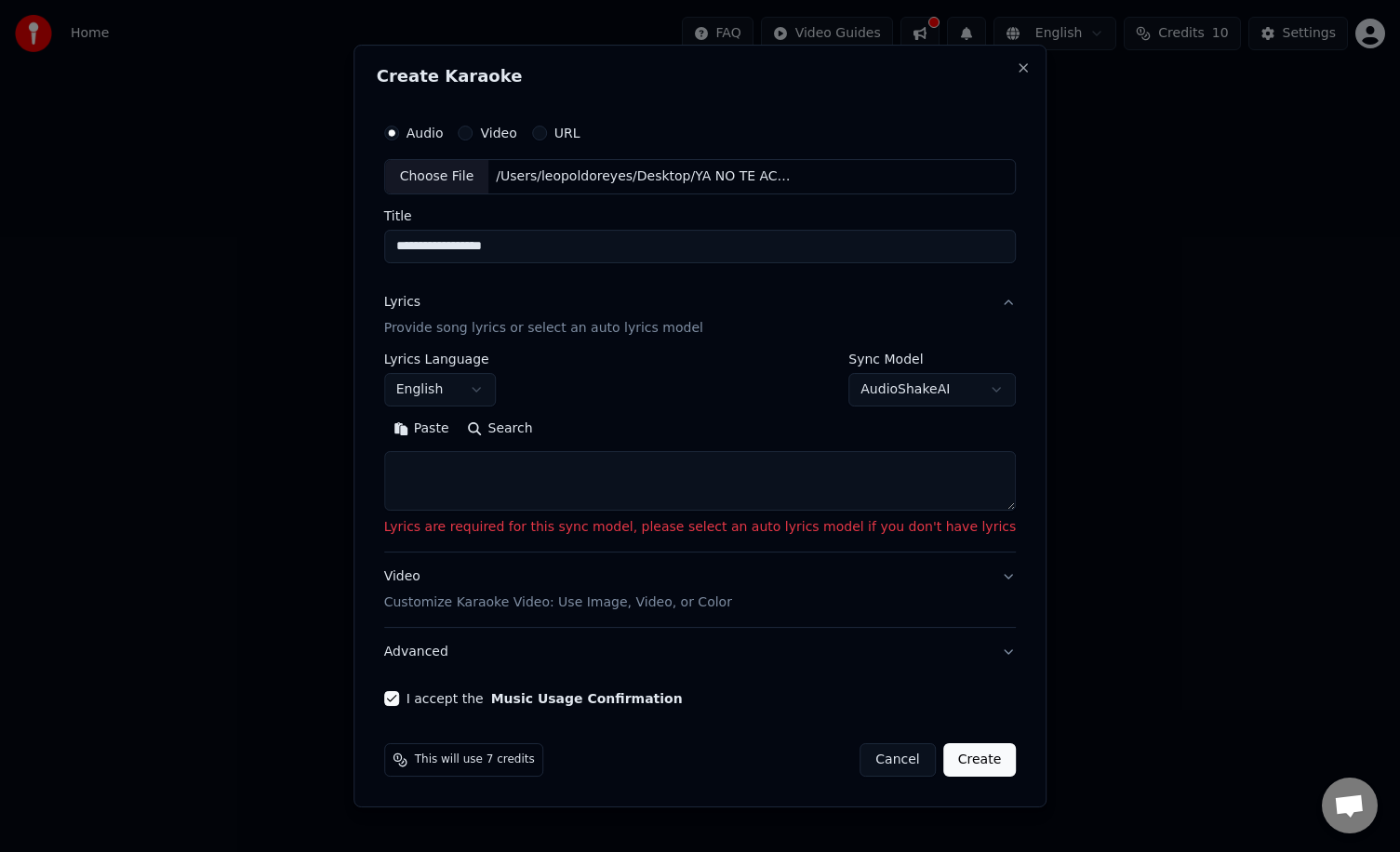
click at [497, 762] on span "This will use 7 credits" at bounding box center [474, 760] width 120 height 15
click at [959, 385] on body "**********" at bounding box center [700, 361] width 1400 height 722
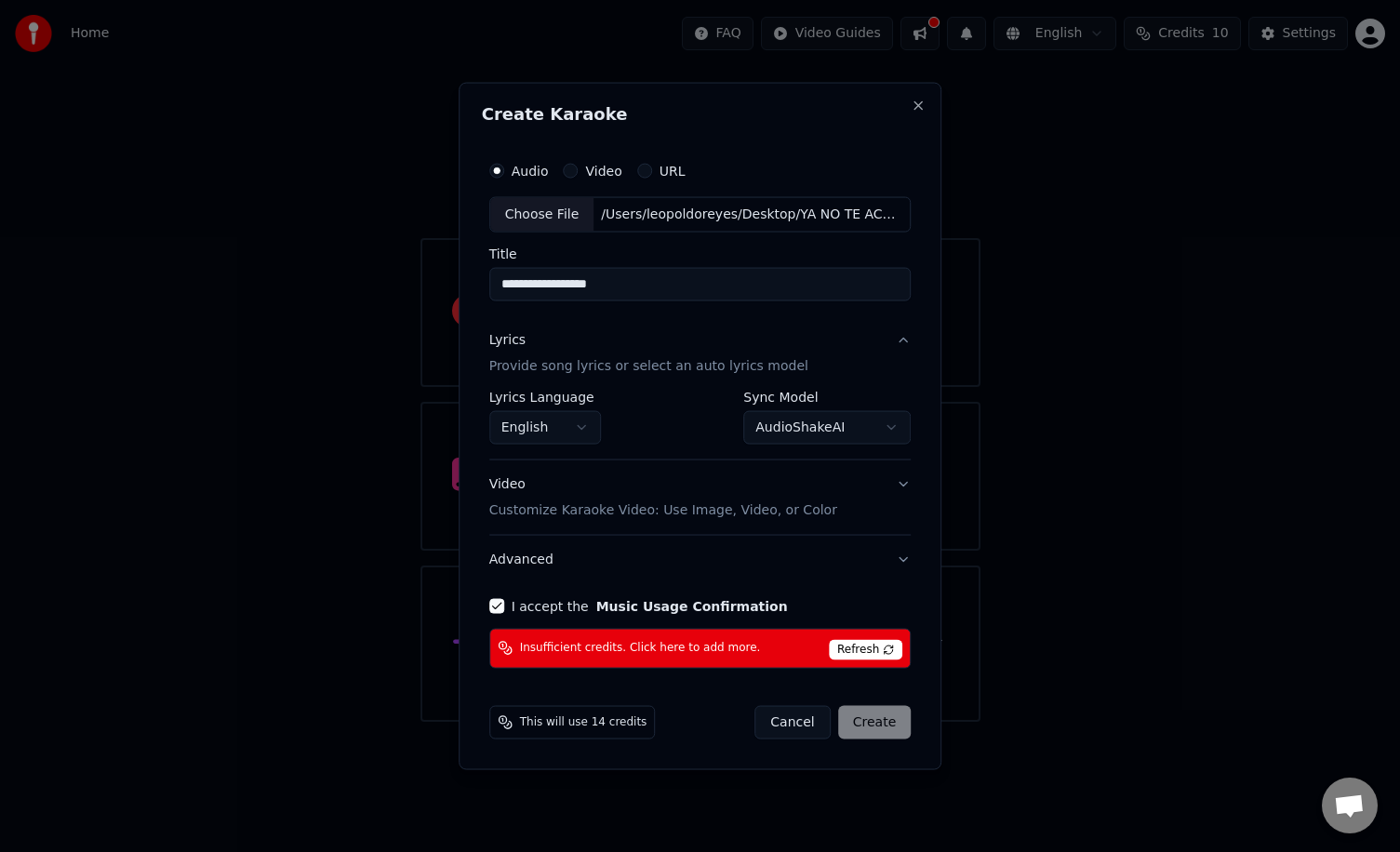
click at [606, 725] on span "This will use 14 credits" at bounding box center [584, 722] width 127 height 15
click at [861, 423] on body "**********" at bounding box center [700, 361] width 1400 height 722
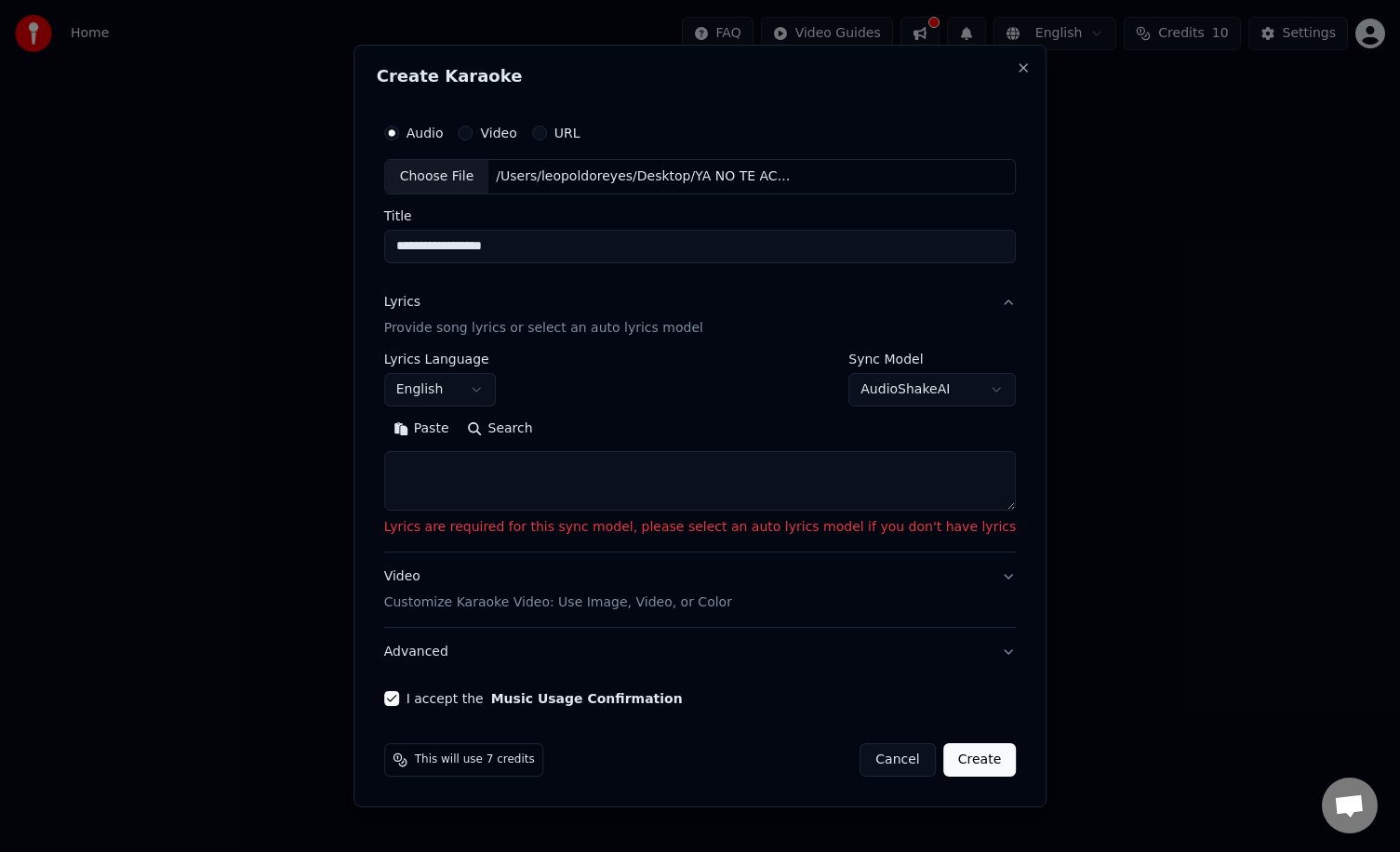
click at [910, 385] on body "**********" at bounding box center [700, 361] width 1400 height 722
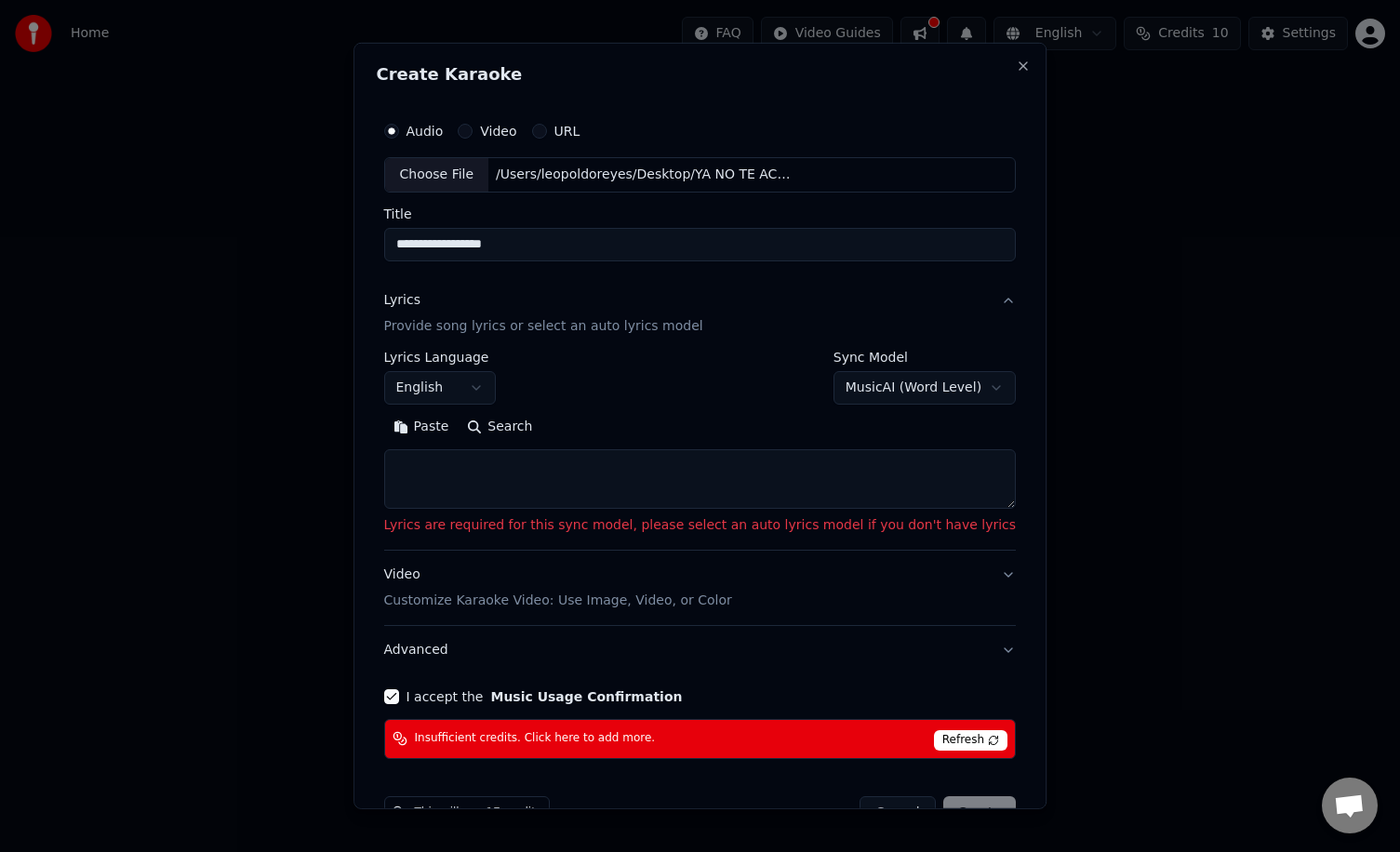
click at [912, 381] on body "**********" at bounding box center [700, 361] width 1400 height 722
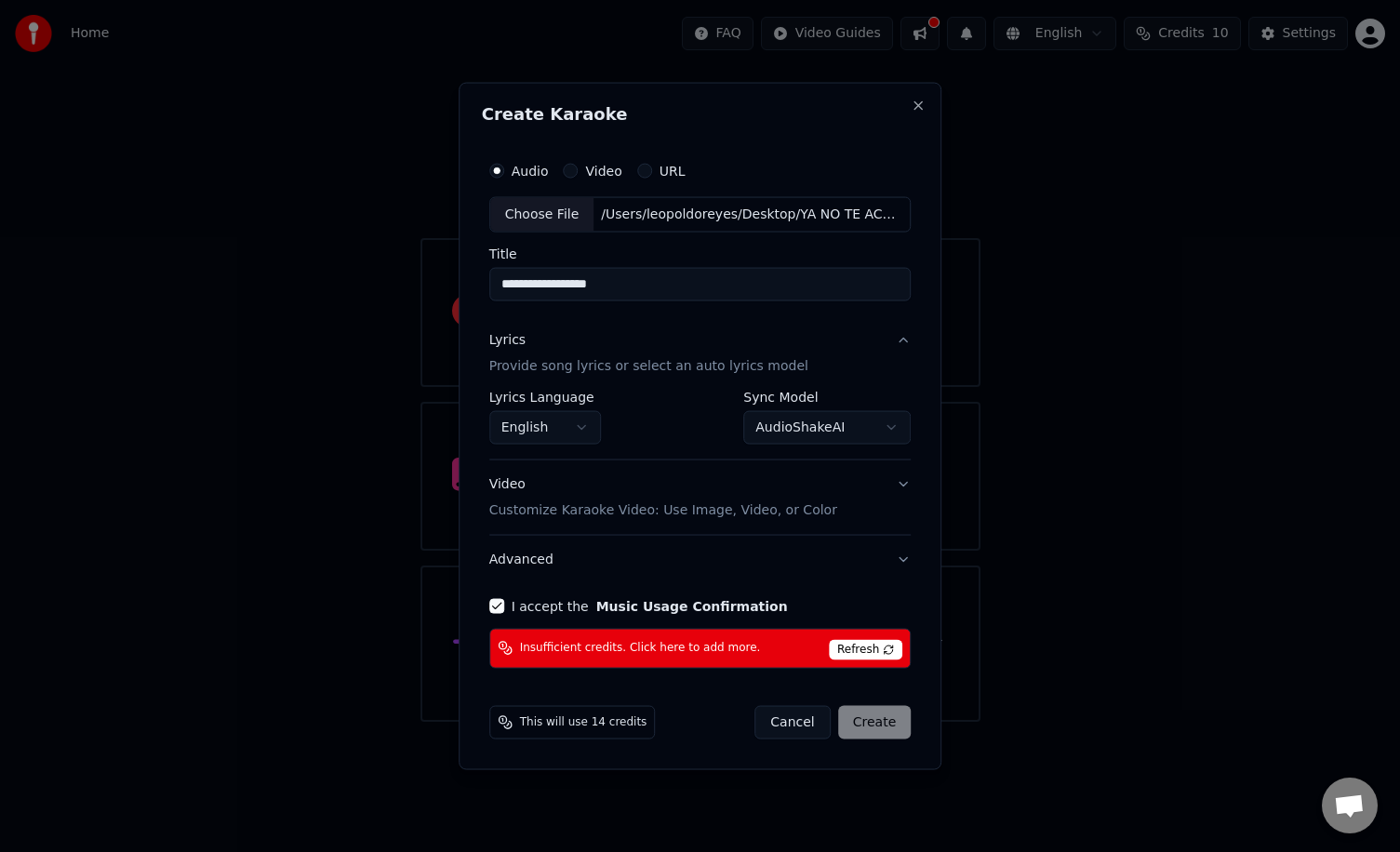
click at [865, 651] on span "Refresh" at bounding box center [865, 649] width 74 height 21
click at [582, 717] on span "This will use 14 credits" at bounding box center [584, 722] width 127 height 15
click at [582, 721] on span "This will use 14 credits" at bounding box center [584, 722] width 127 height 15
select select "**********"
select select
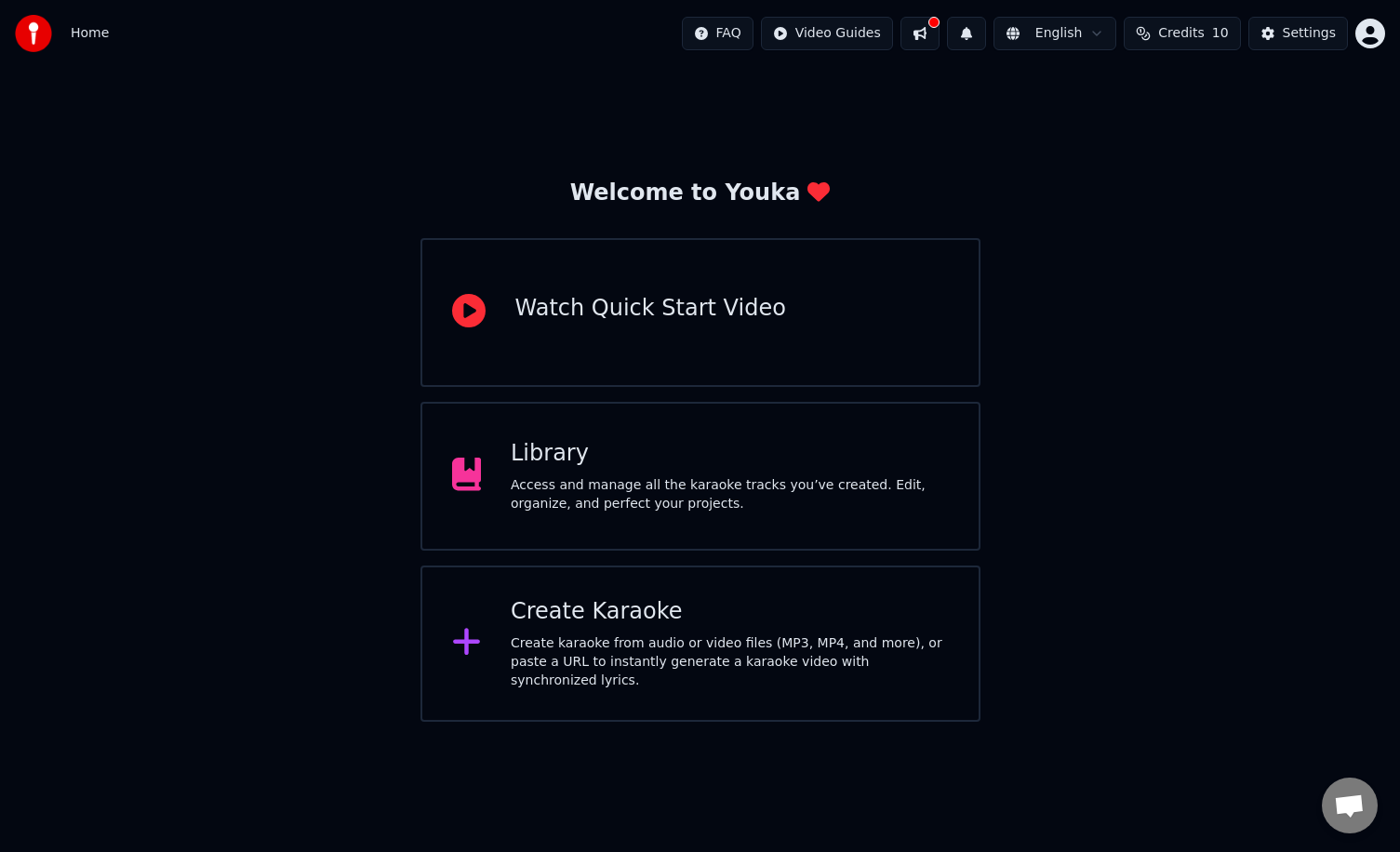
click at [1204, 38] on span "Credits" at bounding box center [1181, 34] width 45 height 19
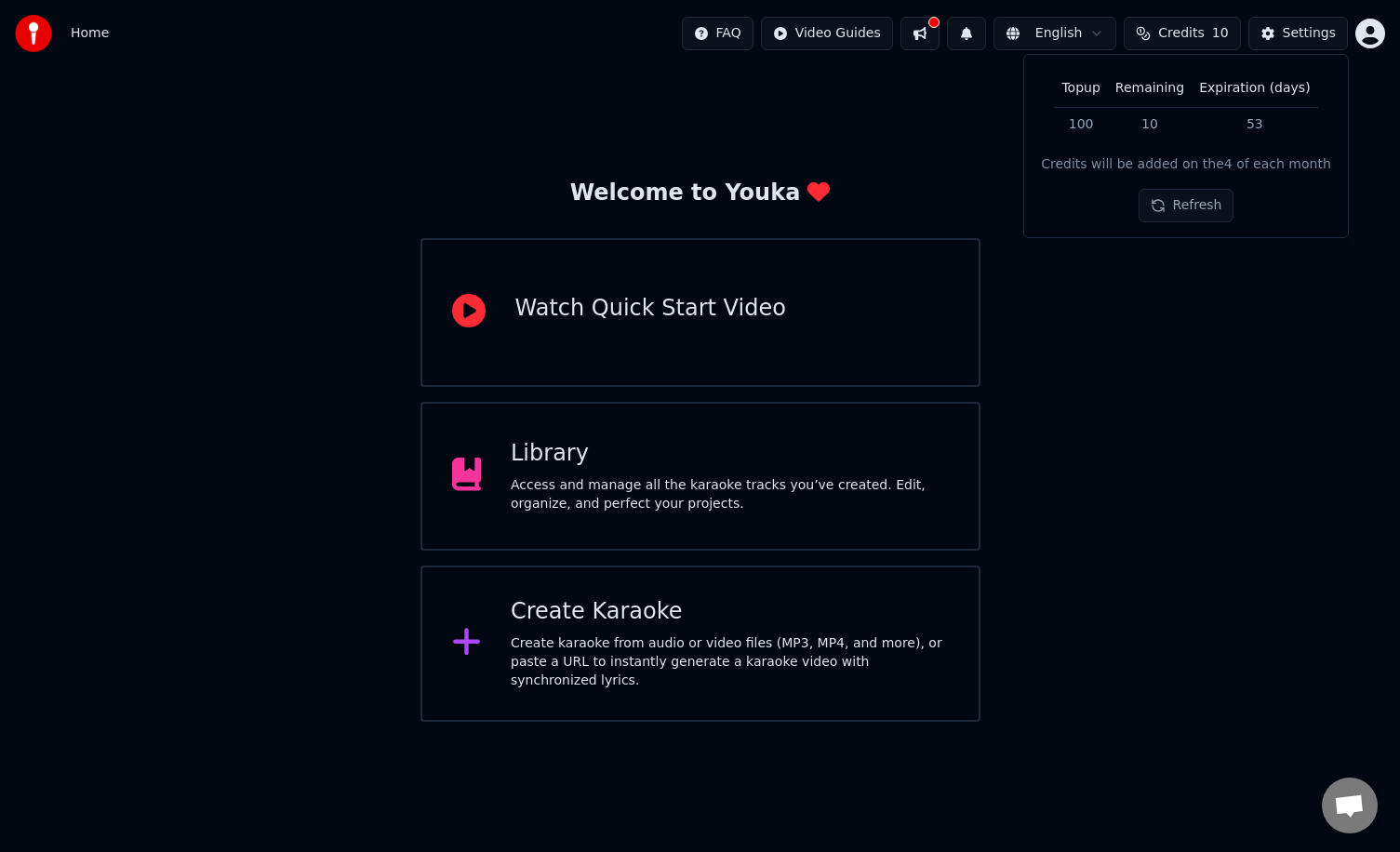
click at [1192, 211] on button "Refresh" at bounding box center [1187, 205] width 96 height 34
click at [1293, 28] on div "Settings" at bounding box center [1309, 34] width 53 height 19
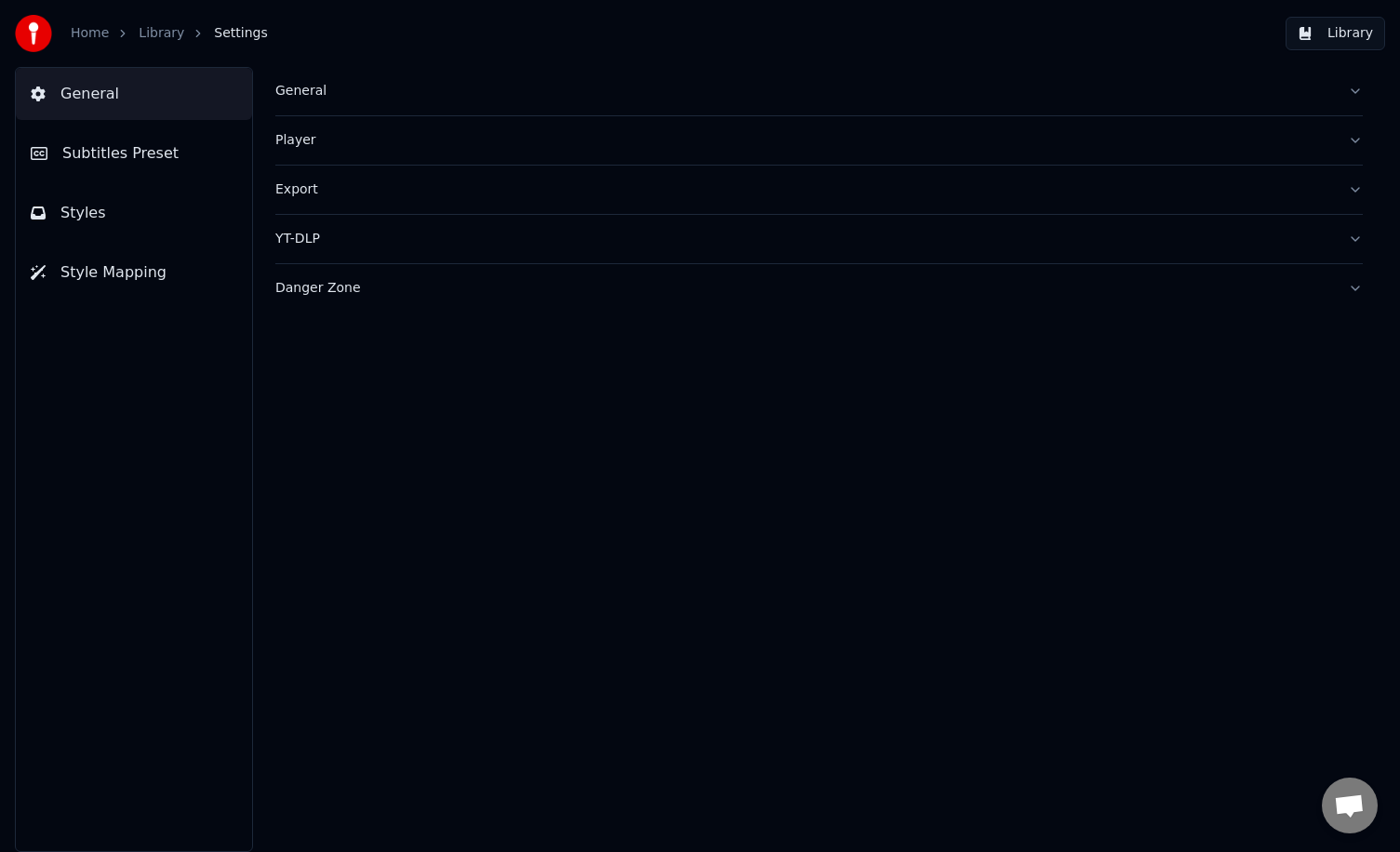
click at [91, 31] on link "Home" at bounding box center [90, 34] width 38 height 19
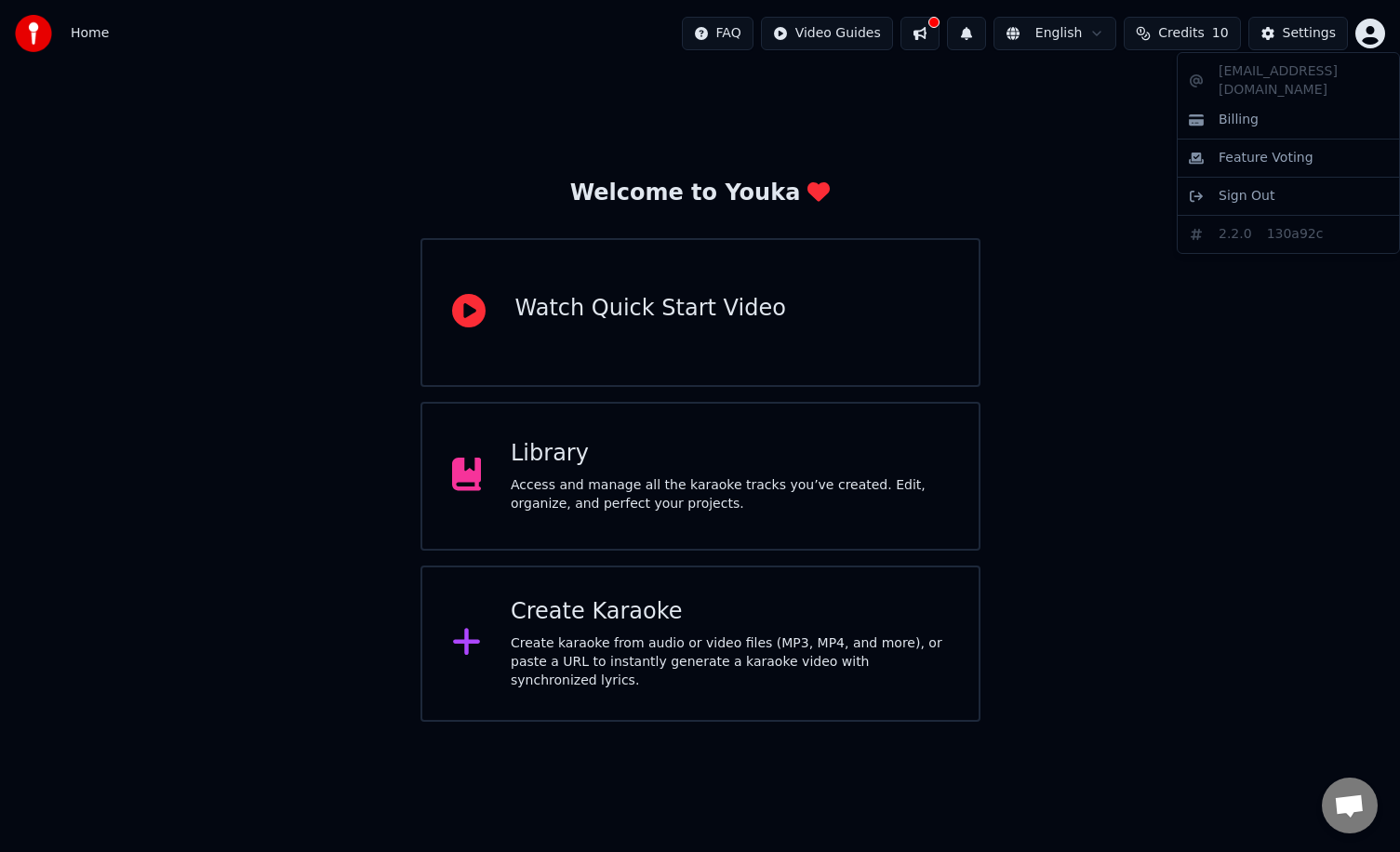
click at [1379, 36] on html "Home FAQ Video Guides English Credits 10 Settings Welcome to Youka Watch Quick …" at bounding box center [700, 361] width 1400 height 722
click at [1212, 35] on html "Home FAQ Video Guides English Credits 10 Settings Welcome to Youka Watch Quick …" at bounding box center [700, 361] width 1400 height 722
click at [1212, 37] on button "Credits 10" at bounding box center [1181, 34] width 116 height 34
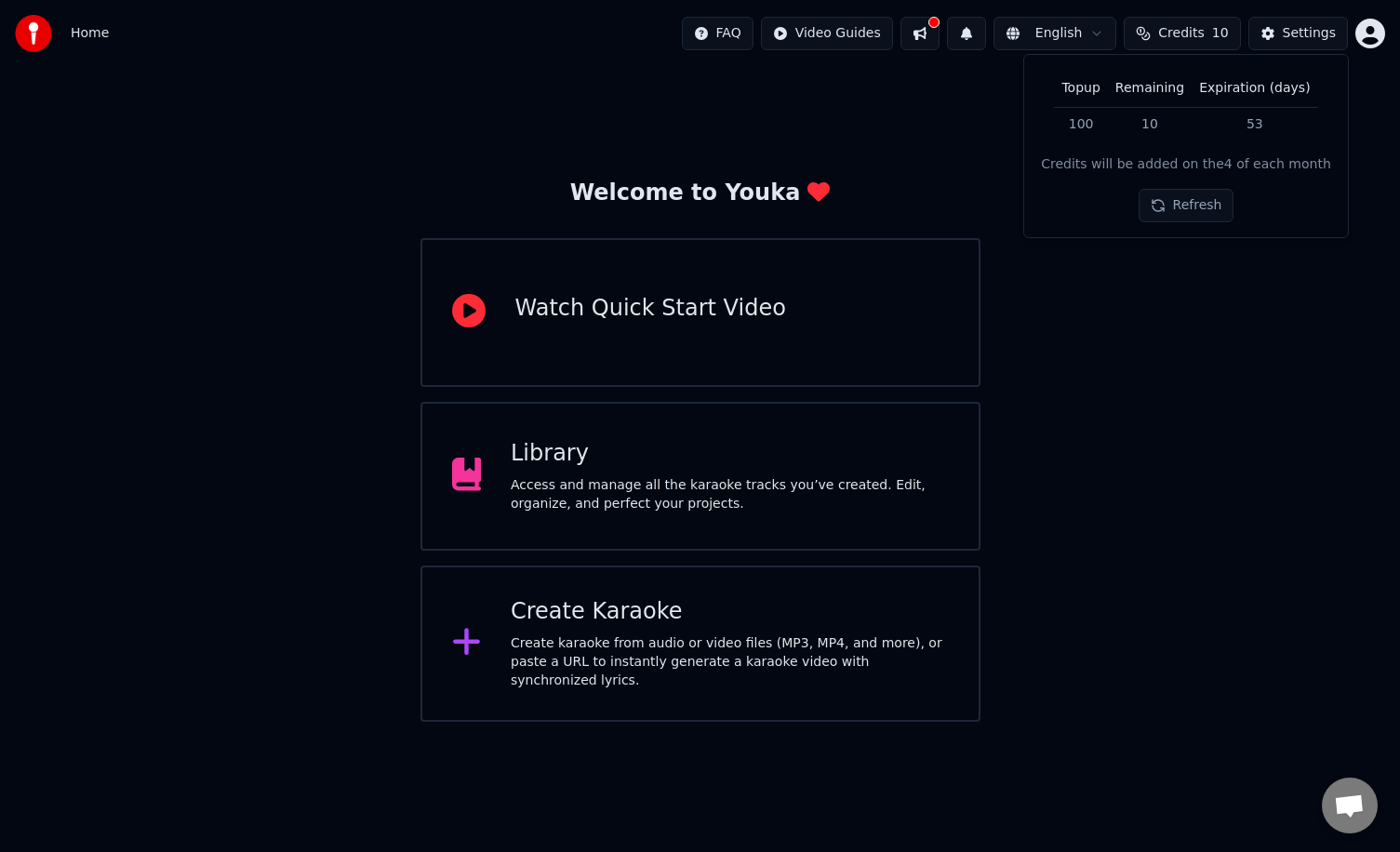
click at [1196, 208] on button "Refresh" at bounding box center [1187, 205] width 96 height 34
click at [1199, 34] on span "Credits" at bounding box center [1181, 34] width 45 height 19
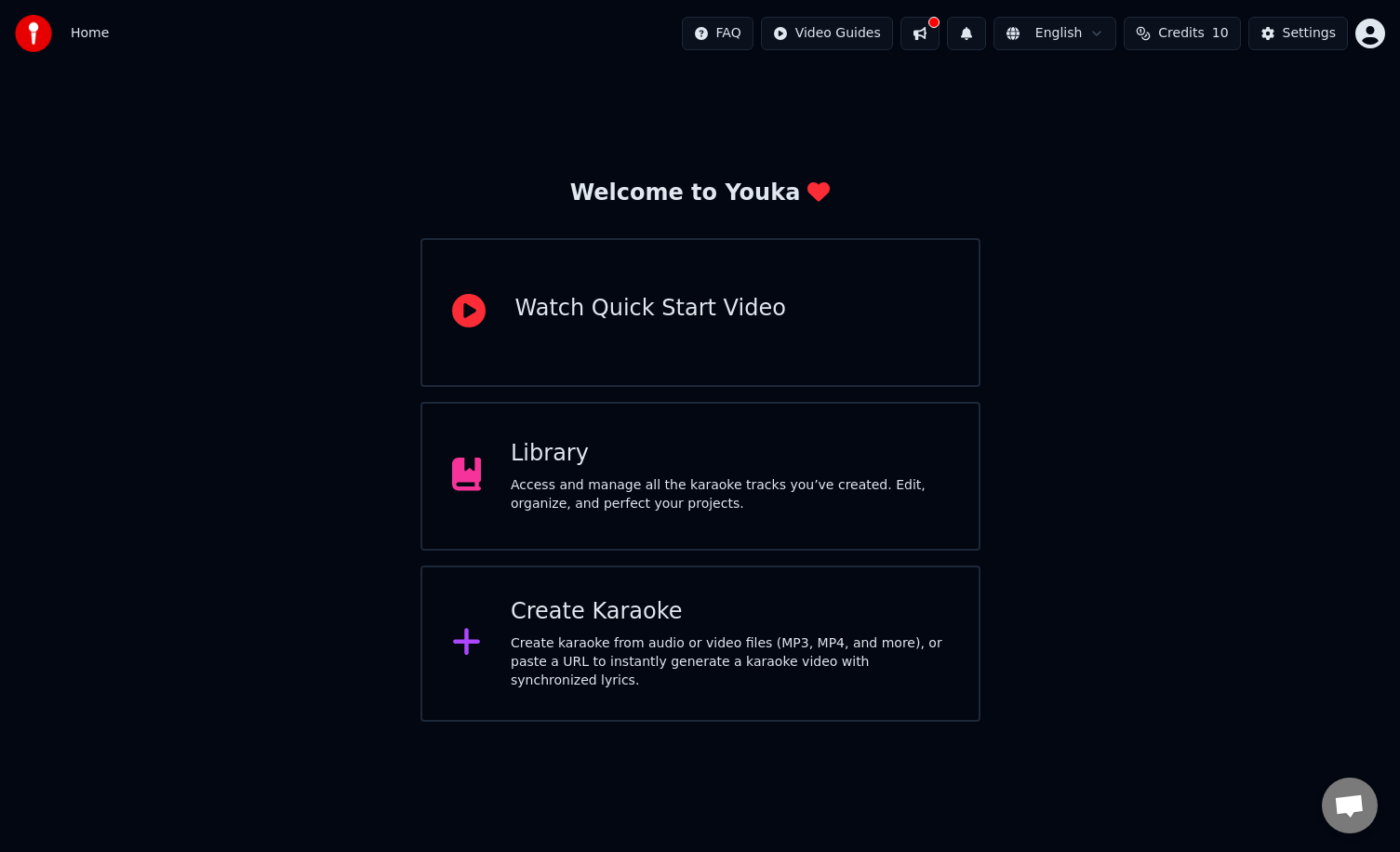
click at [1199, 35] on span "Credits" at bounding box center [1181, 34] width 45 height 19
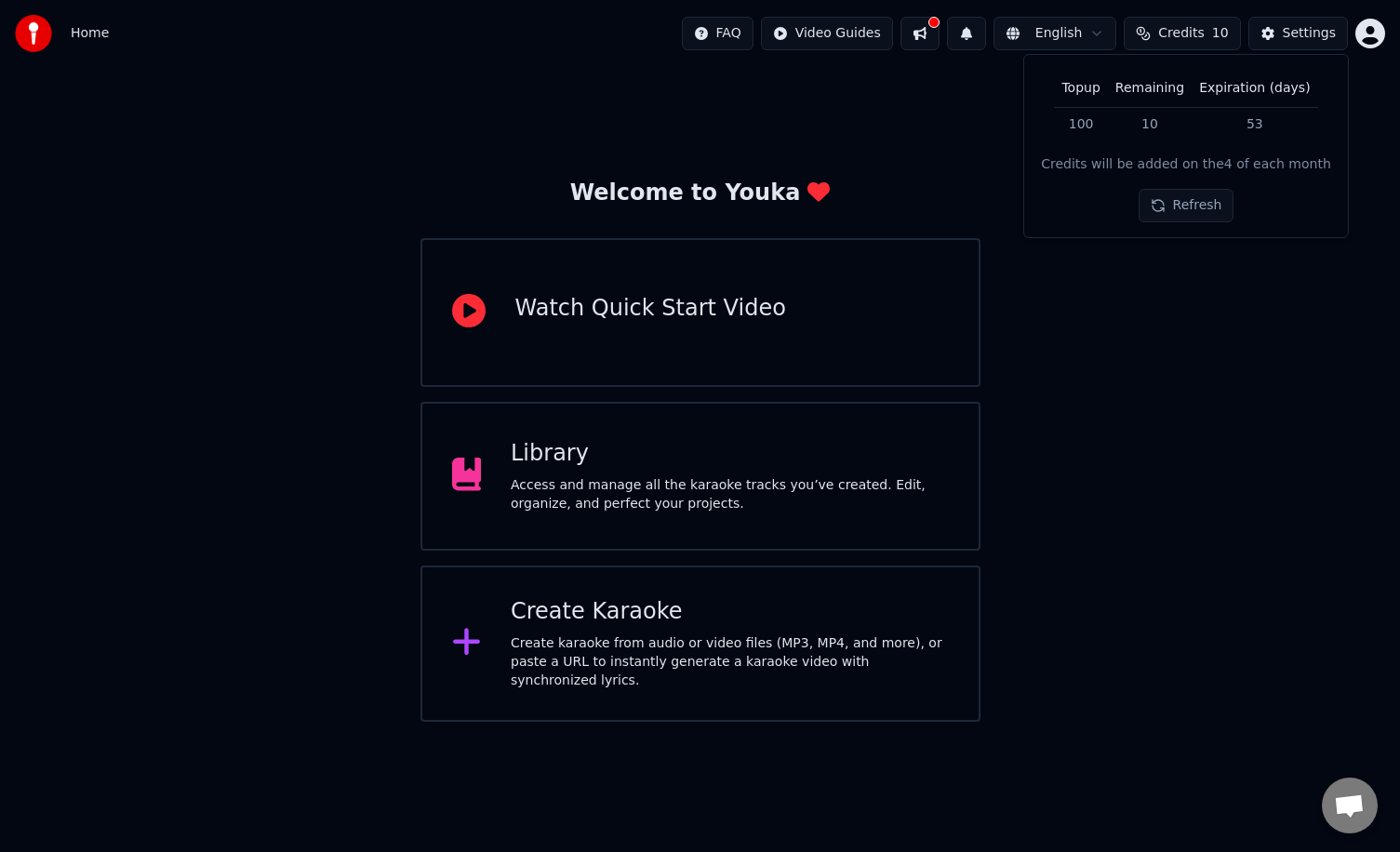
click at [1196, 34] on span "Credits" at bounding box center [1181, 34] width 45 height 19
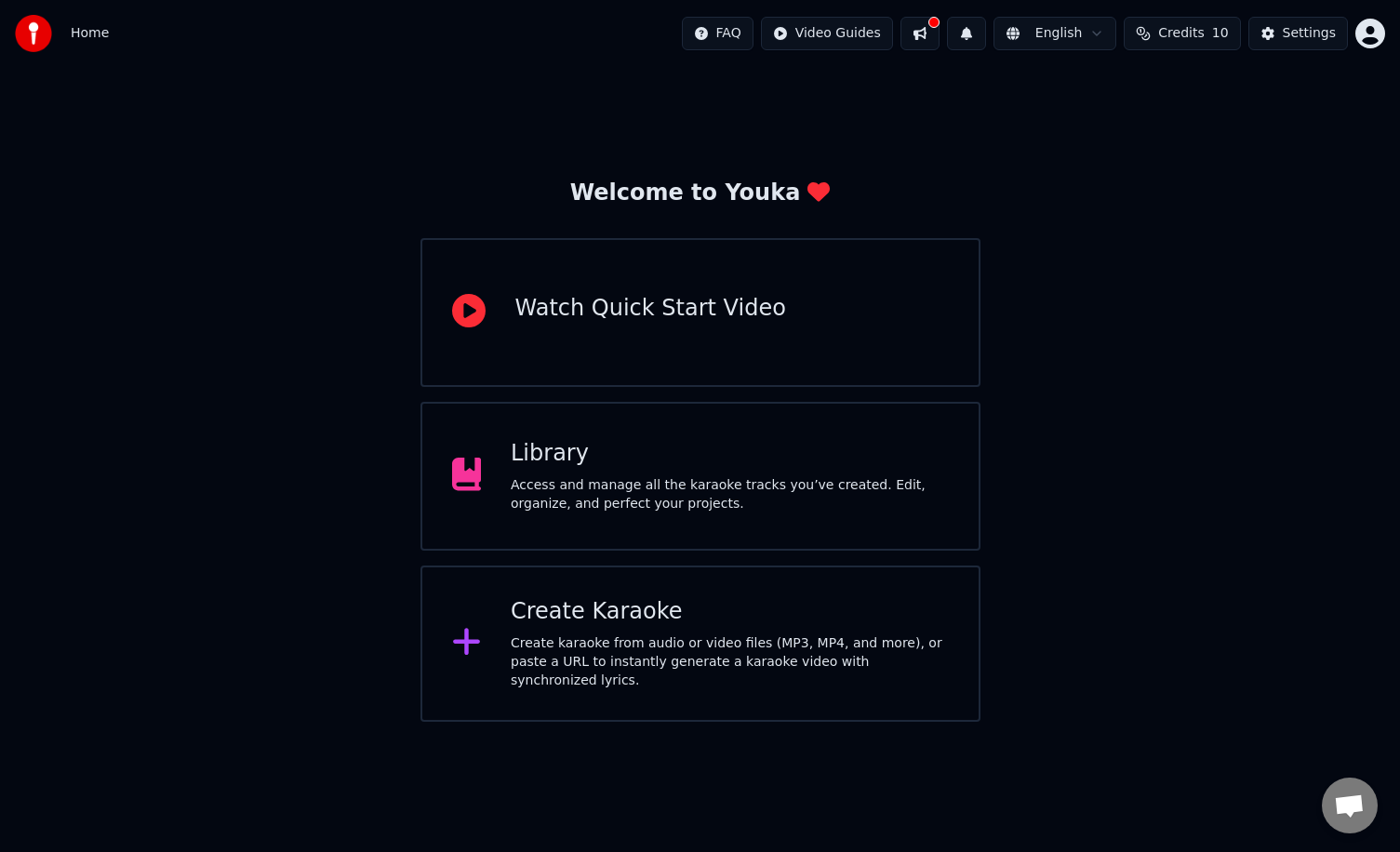
click at [1197, 35] on span "Credits" at bounding box center [1181, 34] width 45 height 19
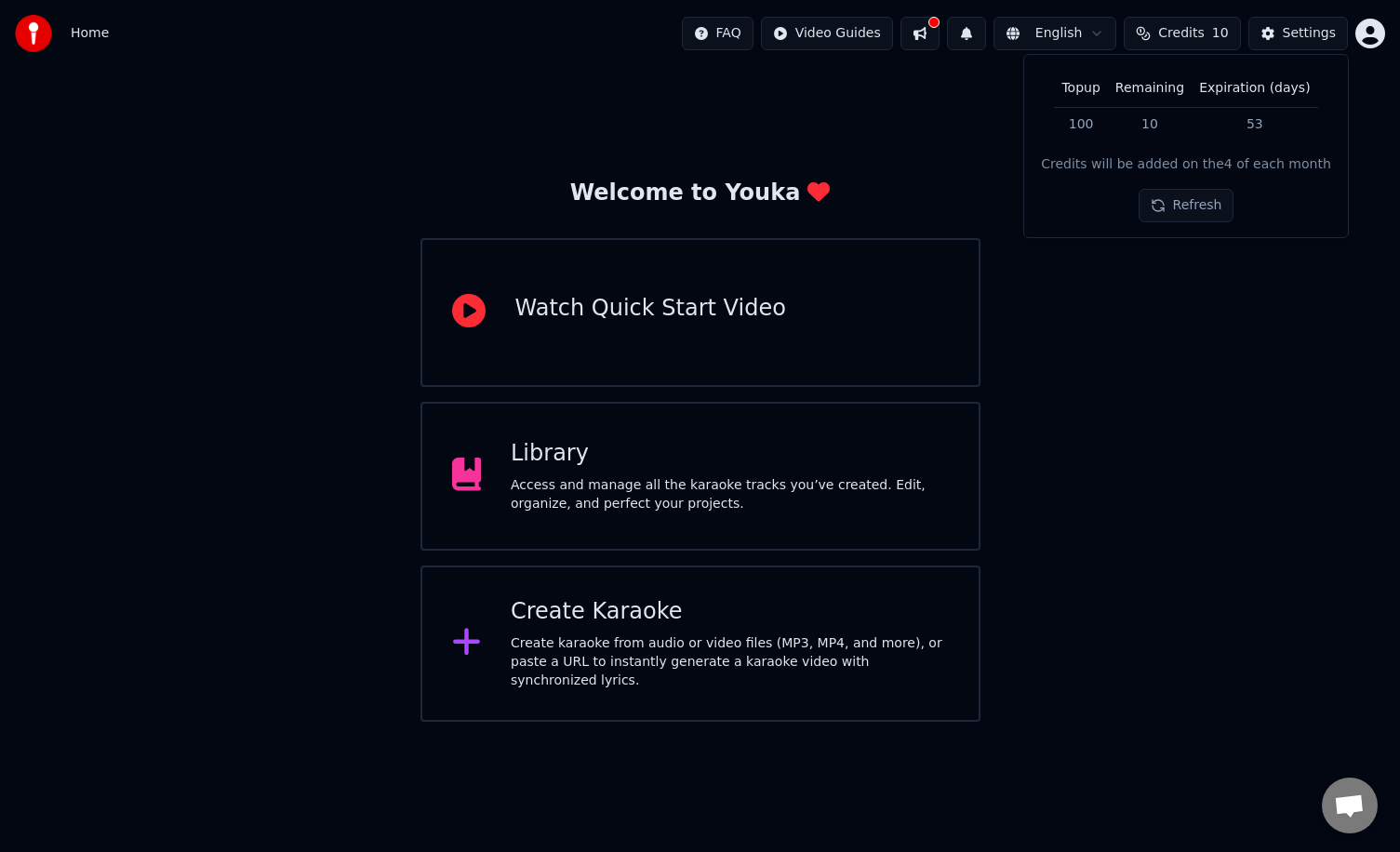
click at [1178, 212] on button "Refresh" at bounding box center [1187, 205] width 96 height 34
click at [1344, 786] on span "Open chat" at bounding box center [1349, 805] width 56 height 56
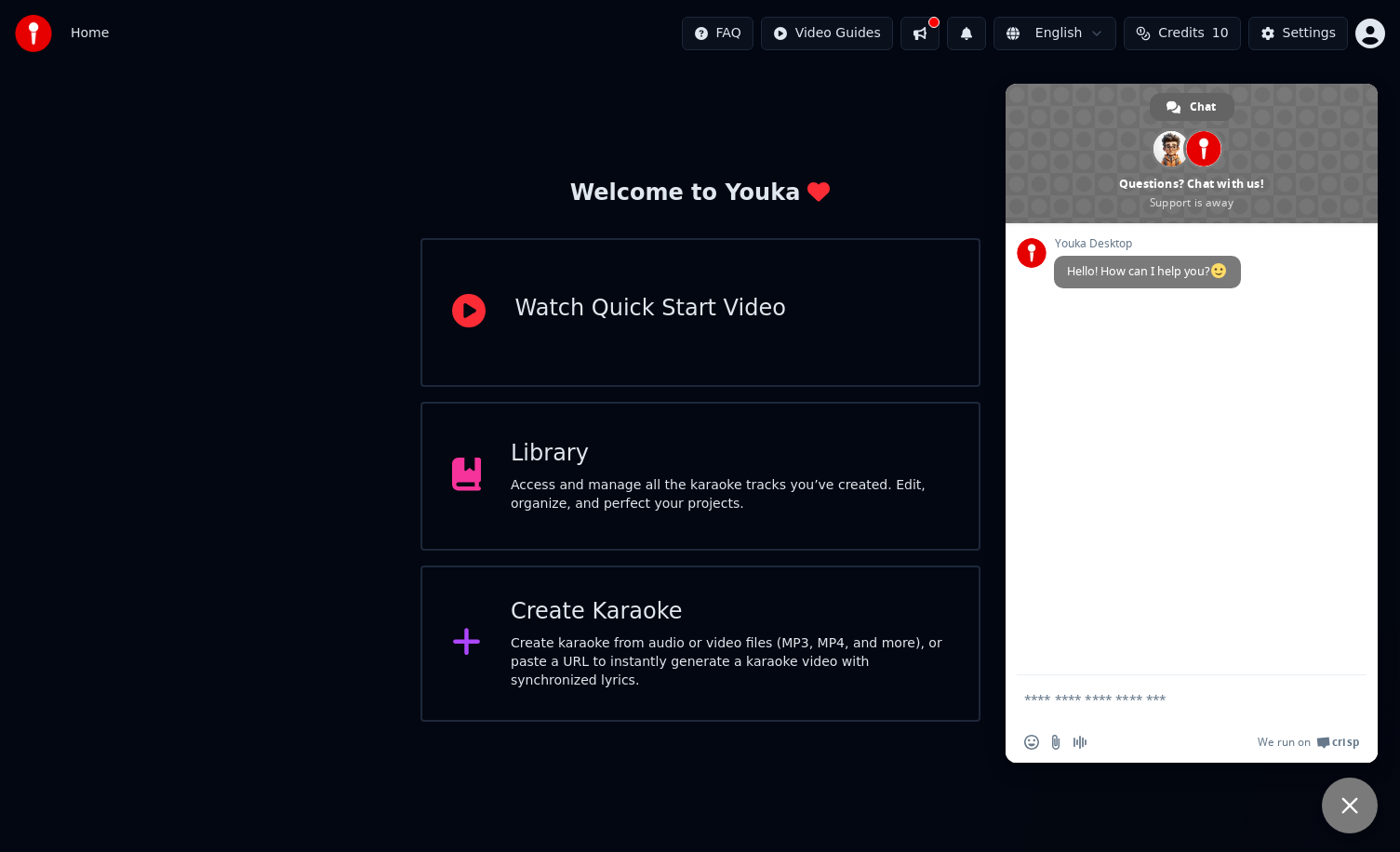
click at [1169, 705] on textarea "Compose your message..." at bounding box center [1174, 698] width 298 height 46
type textarea "*"
type textarea "**********"
click at [1367, 30] on html "Home FAQ Video Guides English Credits 10 Settings Welcome to Youka Watch Quick …" at bounding box center [700, 361] width 1400 height 722
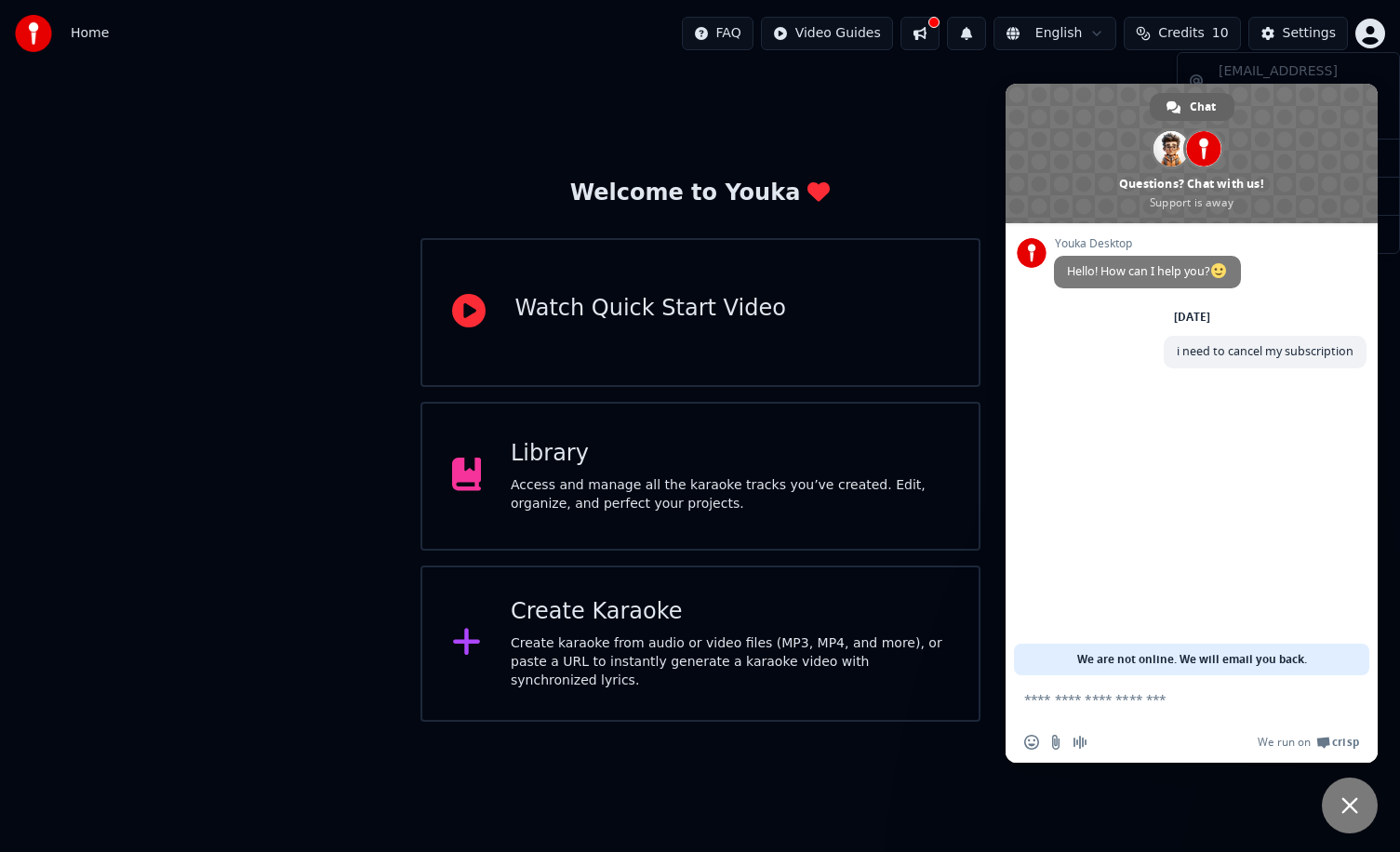
click at [873, 89] on html "Home FAQ Video Guides English Credits 10 Settings Welcome to Youka Watch Quick …" at bounding box center [700, 361] width 1400 height 722
